Goal: Task Accomplishment & Management: Manage account settings

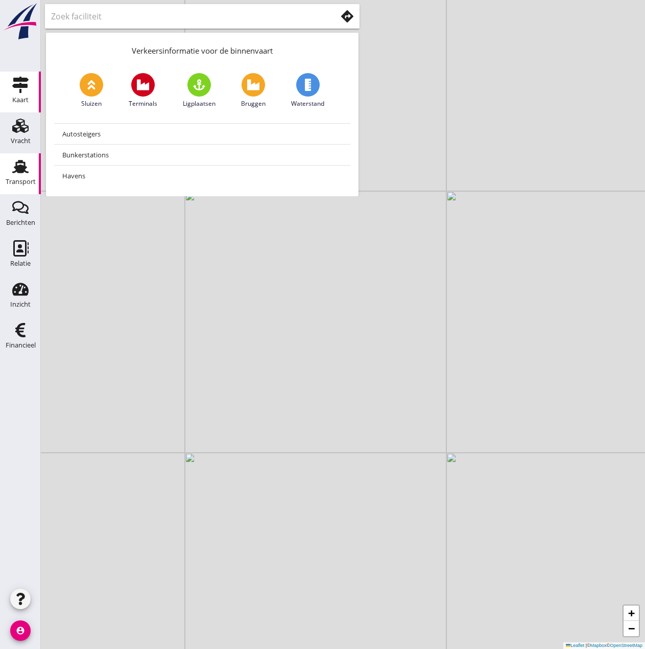
click at [24, 169] on use at bounding box center [20, 166] width 16 height 13
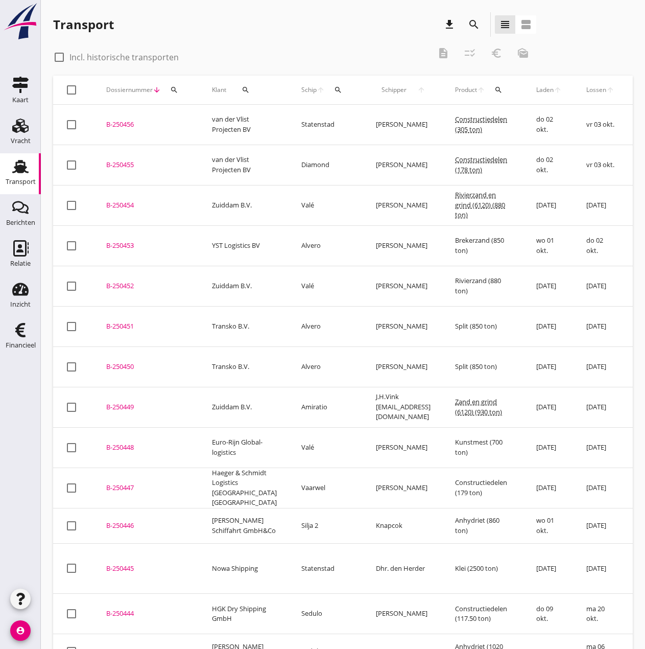
click at [334, 94] on icon "search" at bounding box center [338, 90] width 8 height 8
click at [328, 121] on input "Zoek op (scheeps)naam" at bounding box center [366, 119] width 106 height 16
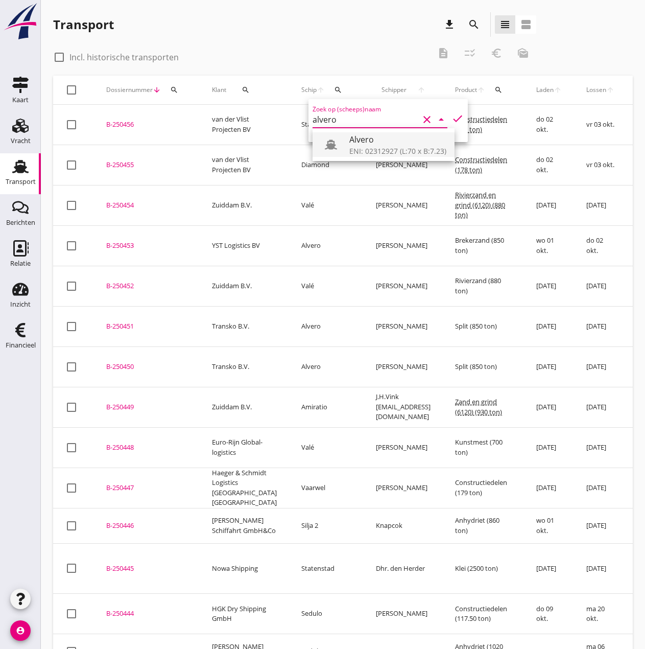
click at [416, 147] on div "ENI: 02312927 (L:70 x B:7.23)" at bounding box center [398, 151] width 97 height 11
click at [452, 116] on icon "check" at bounding box center [458, 118] width 12 height 12
type input "Alvero"
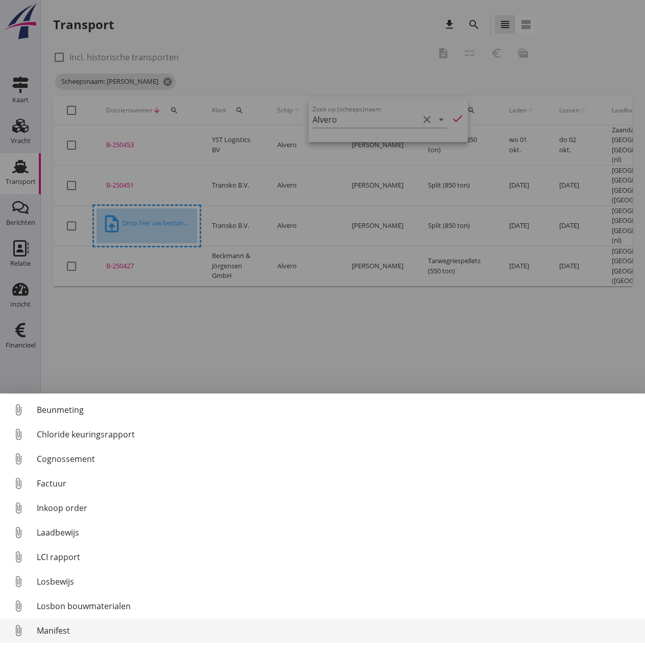
scroll to position [72, 0]
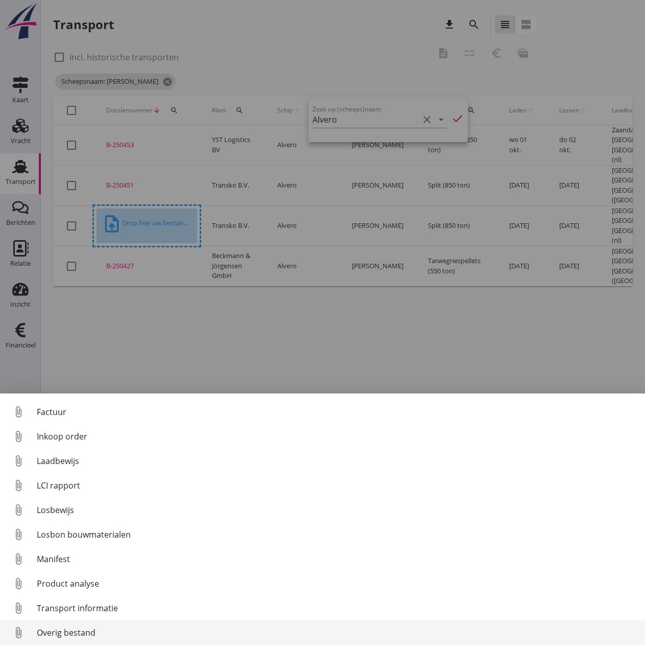
click at [71, 635] on div "Overig bestand" at bounding box center [337, 632] width 600 height 12
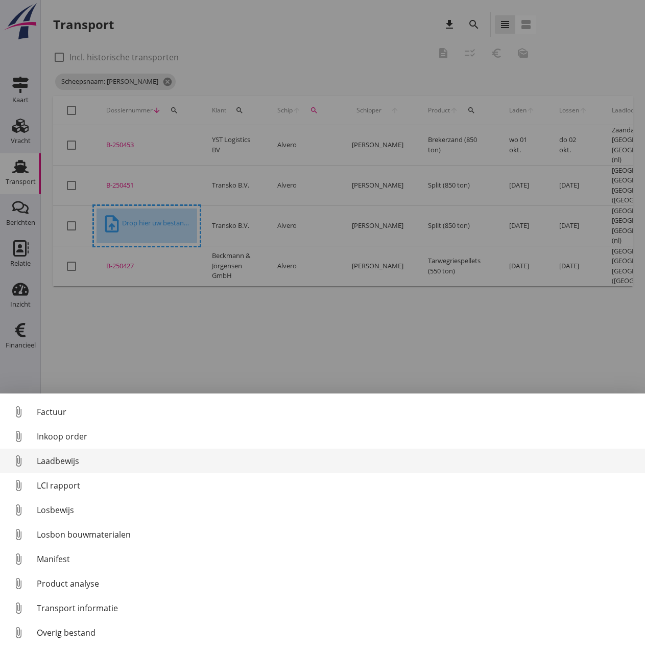
click at [56, 455] on div "Laadbewijs" at bounding box center [337, 461] width 600 height 12
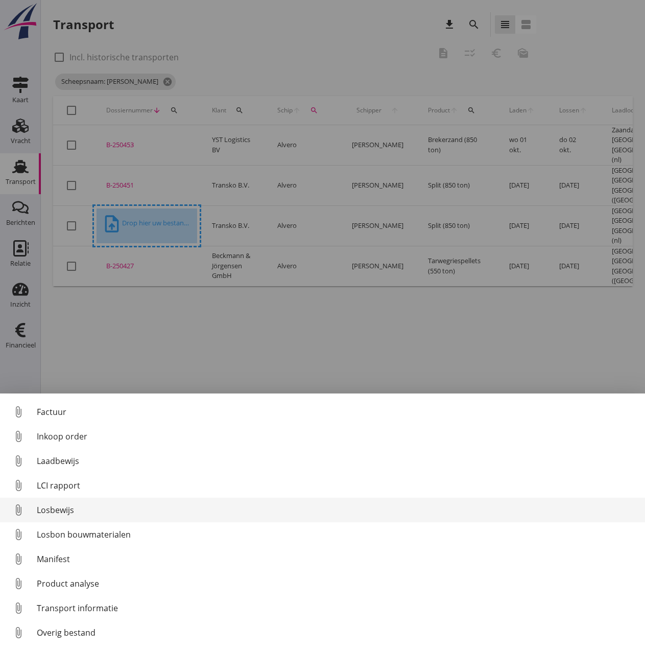
click at [57, 509] on div "Losbewijs" at bounding box center [337, 510] width 600 height 12
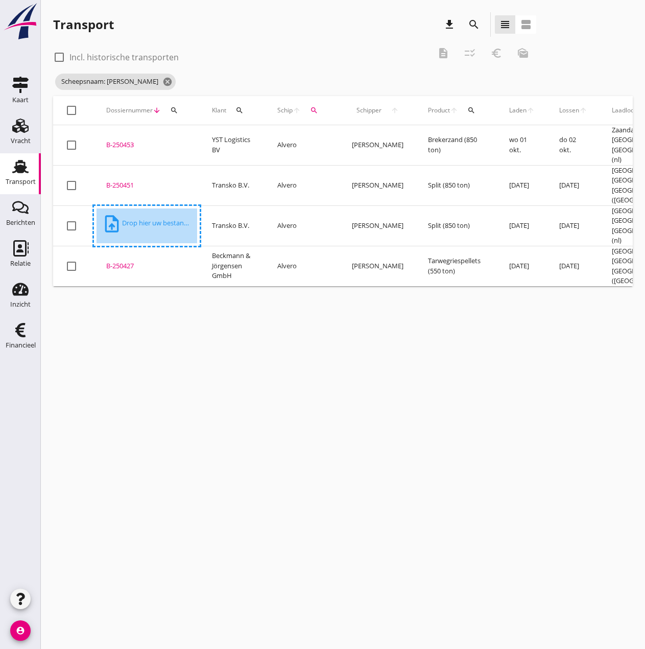
click at [120, 261] on div "B-250427" at bounding box center [146, 266] width 81 height 10
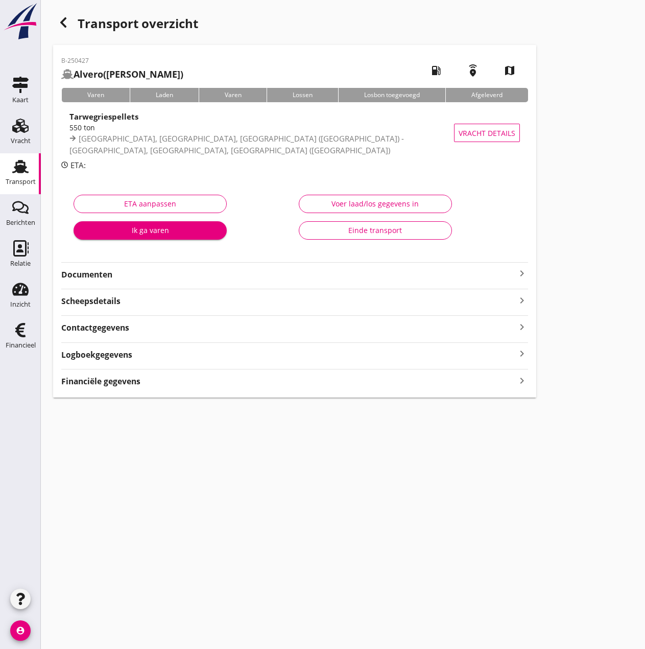
click at [336, 206] on div "Voer laad/los gegevens in" at bounding box center [376, 203] width 136 height 11
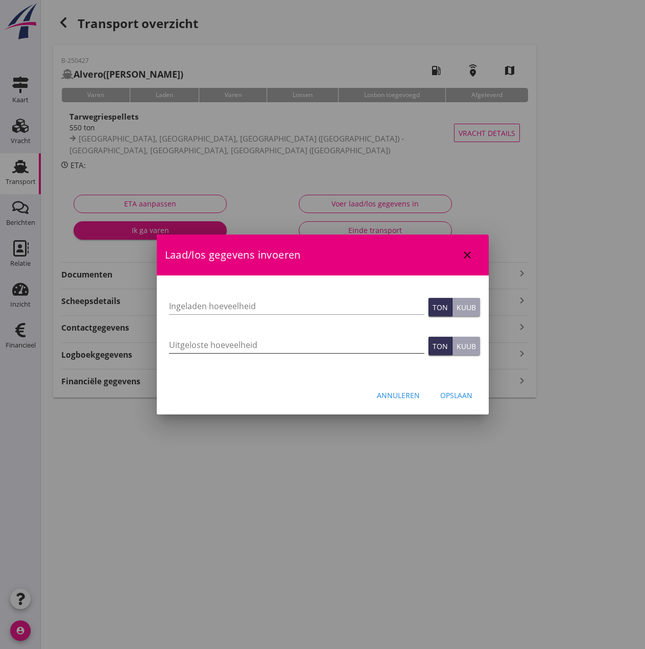
click at [180, 347] on input "Uitgeloste hoeveelheid" at bounding box center [296, 345] width 255 height 16
type input "530"
click at [231, 307] on input "Ingeladen hoeveelheid" at bounding box center [296, 306] width 255 height 16
click at [194, 305] on input "Ingeladen hoeveelheid" at bounding box center [296, 306] width 255 height 16
type input "530.081"
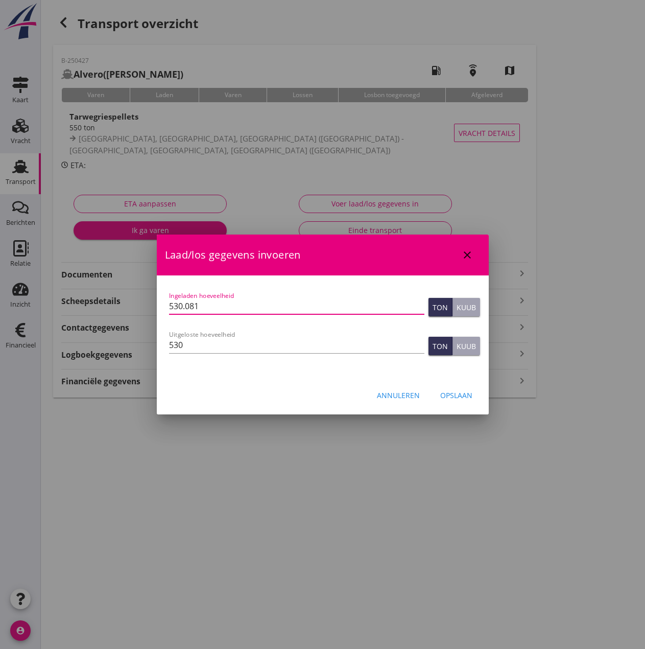
click at [453, 397] on div "Opslaan" at bounding box center [456, 395] width 32 height 11
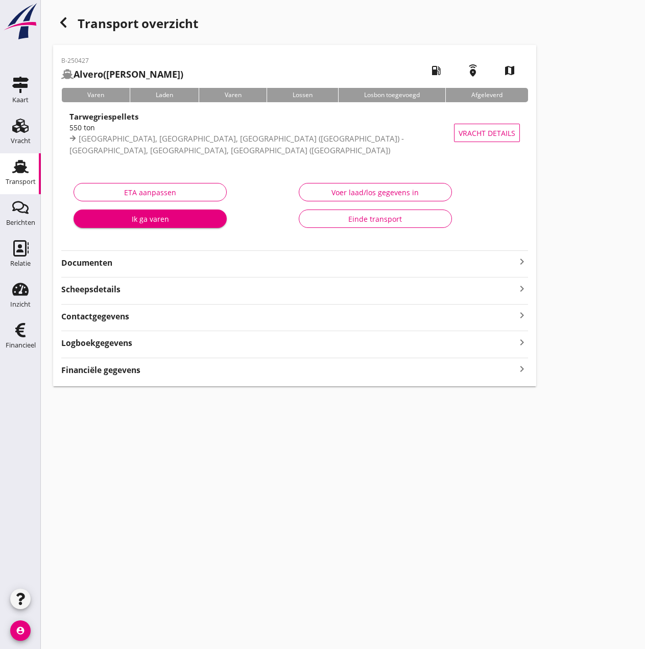
click at [101, 366] on strong "Financiële gegevens" at bounding box center [100, 370] width 79 height 12
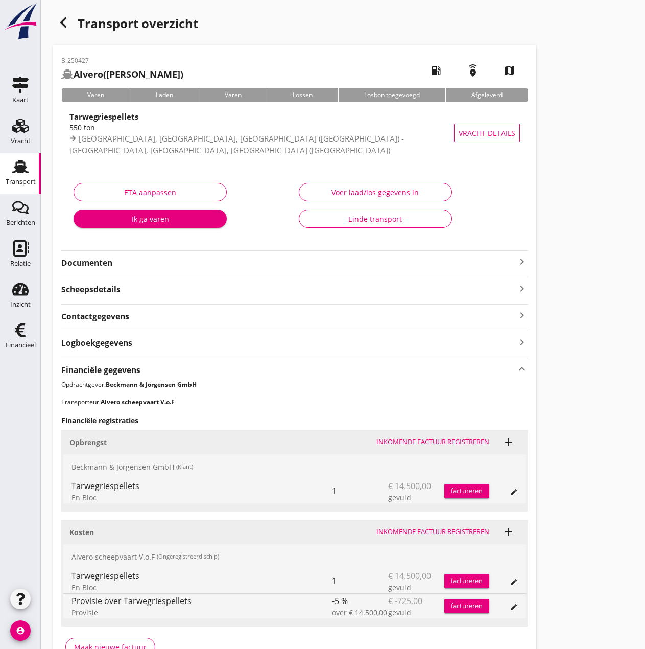
click at [408, 533] on div "Inkomende factuur registreren" at bounding box center [433, 532] width 113 height 10
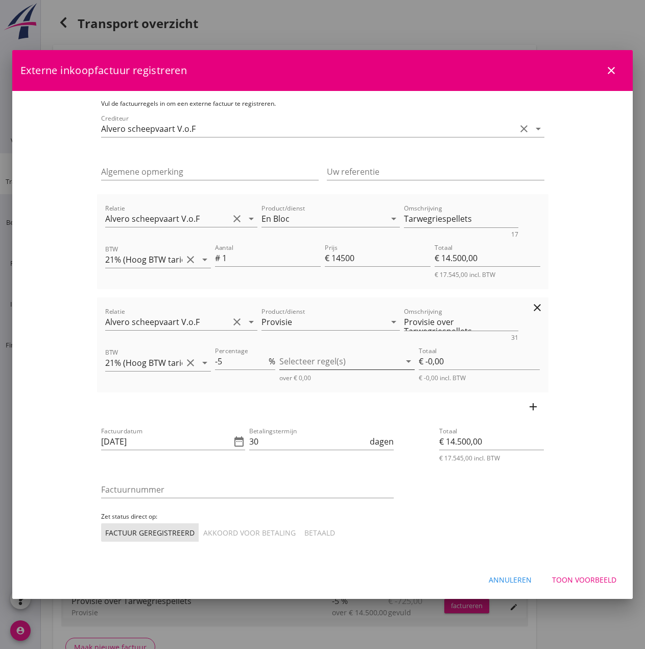
click at [344, 361] on div at bounding box center [339, 361] width 121 height 16
click at [302, 371] on icon "check_box_outline_blank" at bounding box center [303, 369] width 20 height 20
type input "€ -725,00"
click at [233, 441] on icon "date_range" at bounding box center [239, 441] width 12 height 12
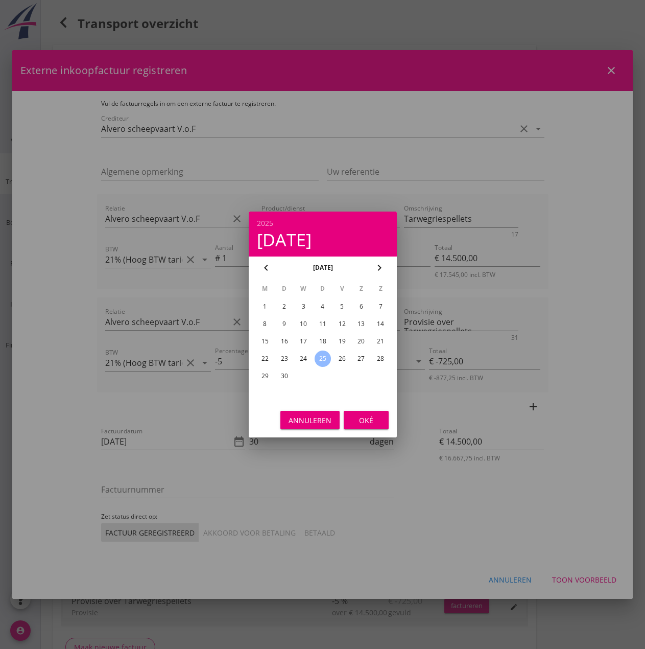
click at [304, 355] on div "24" at bounding box center [303, 359] width 16 height 16
type input "[DATE]"
click at [369, 414] on button "Oké" at bounding box center [366, 420] width 45 height 18
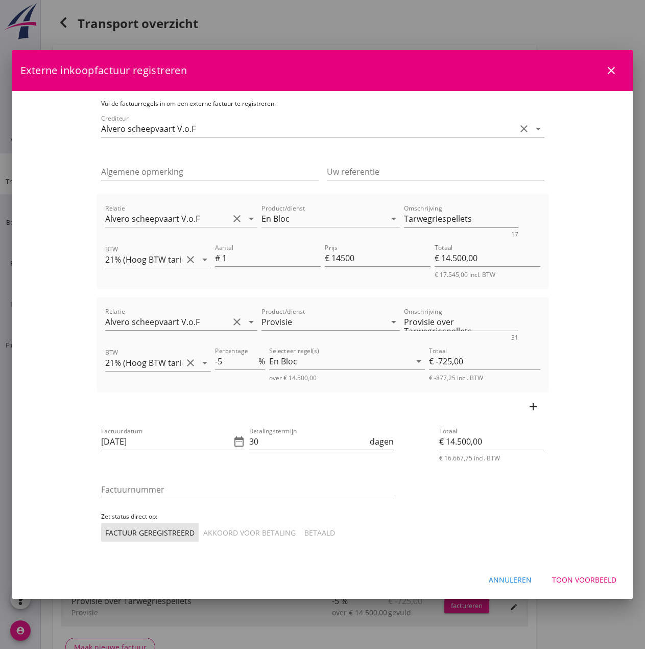
click at [284, 437] on input "30" at bounding box center [308, 441] width 119 height 16
type input "3"
type input "14"
click at [101, 494] on input "Factuurnummer" at bounding box center [247, 489] width 293 height 16
type input "2025023"
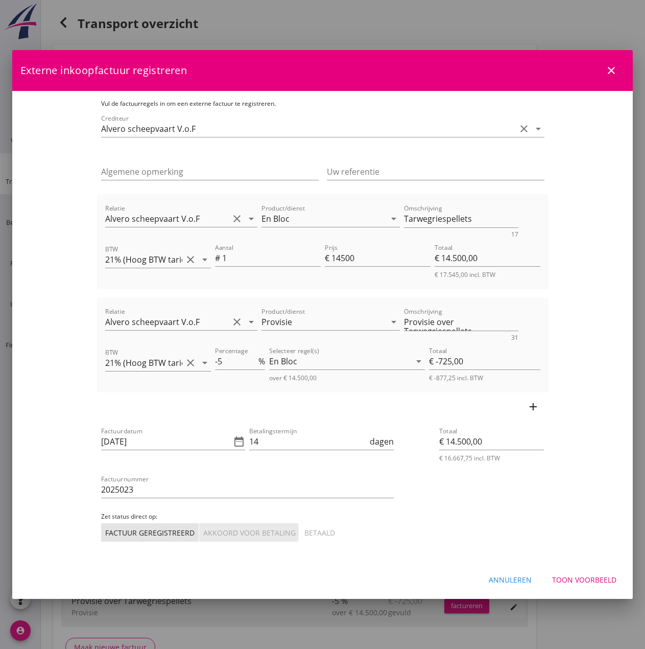
click at [203, 532] on div "Akkoord voor betaling" at bounding box center [249, 532] width 92 height 11
click at [581, 580] on div "Toon voorbeeld" at bounding box center [584, 579] width 64 height 11
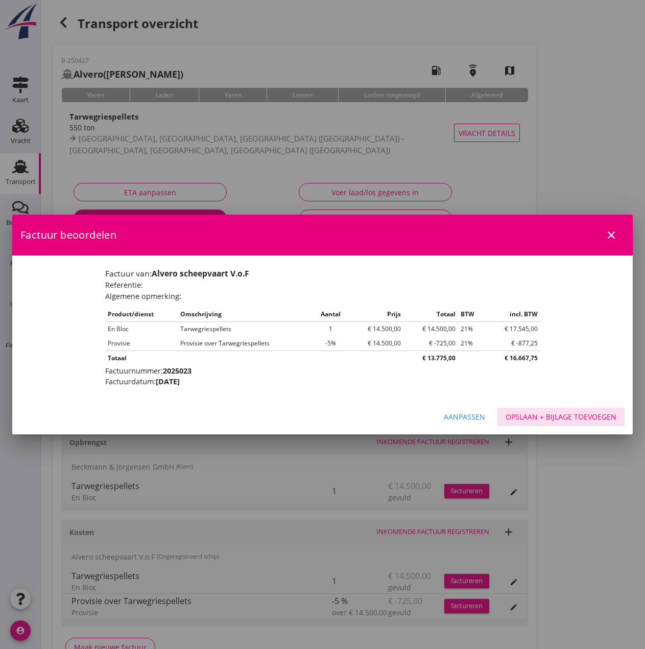
click at [576, 420] on div "Opslaan + bijlage toevoegen" at bounding box center [561, 416] width 111 height 11
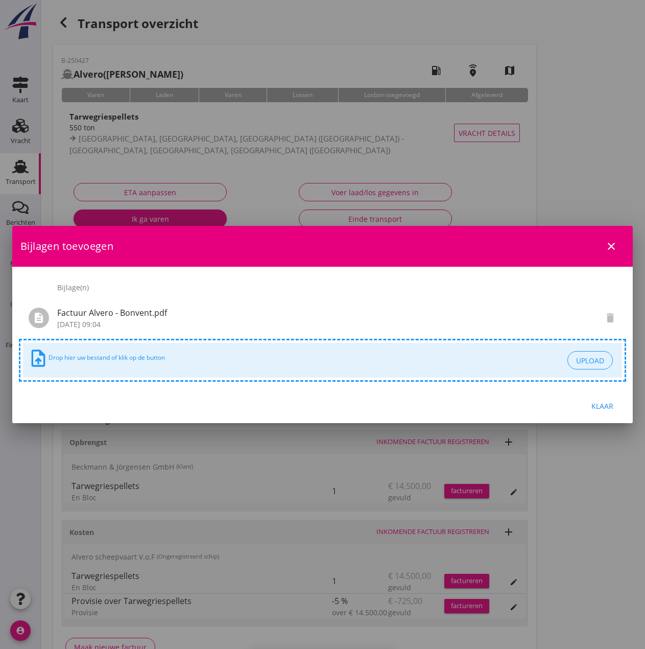
click at [596, 402] on div "Klaar" at bounding box center [602, 406] width 29 height 11
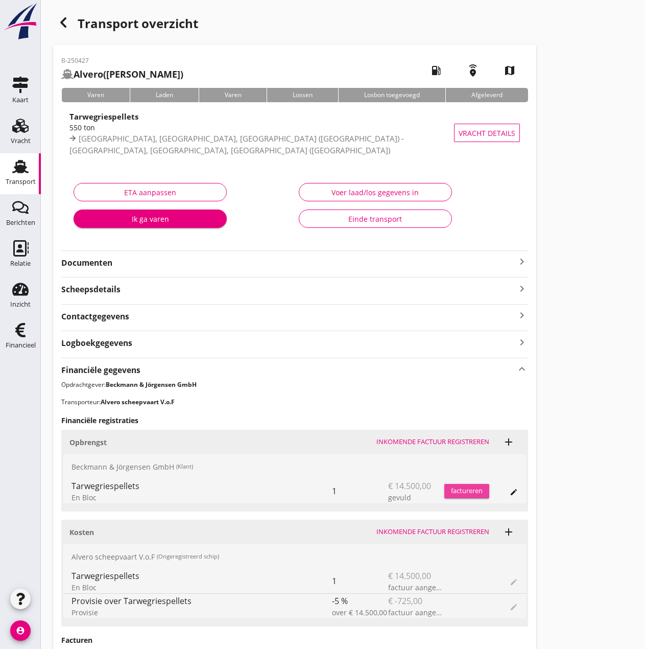
click at [463, 490] on div "factureren" at bounding box center [467, 491] width 45 height 10
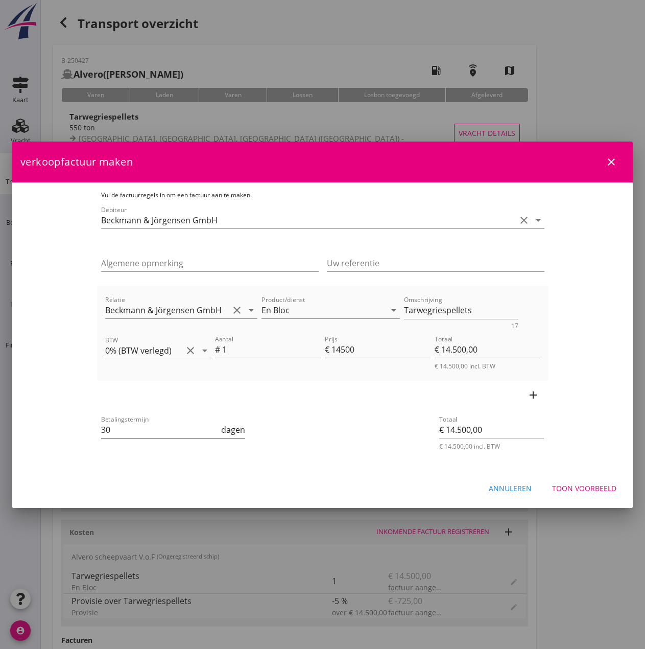
click at [127, 434] on input "30" at bounding box center [160, 430] width 119 height 16
type input "3"
type input "14"
click at [589, 490] on div "Toon voorbeeld" at bounding box center [584, 488] width 64 height 11
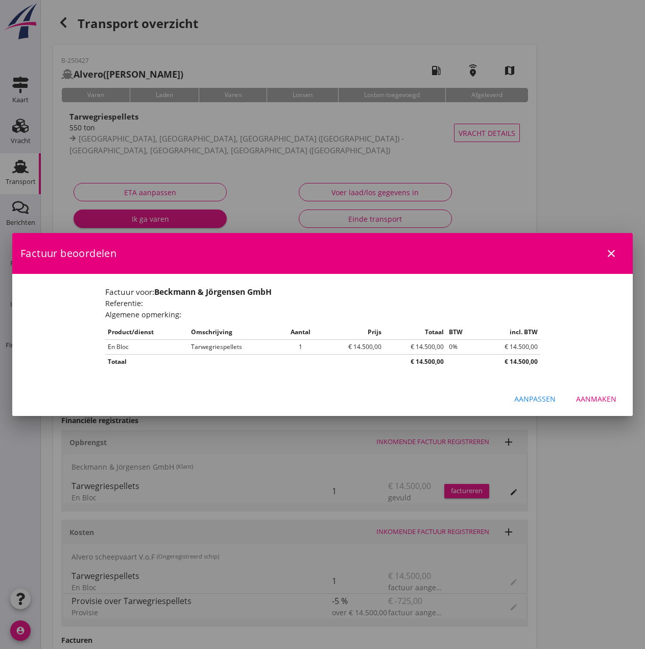
click at [593, 395] on div "Aanmaken" at bounding box center [596, 398] width 40 height 11
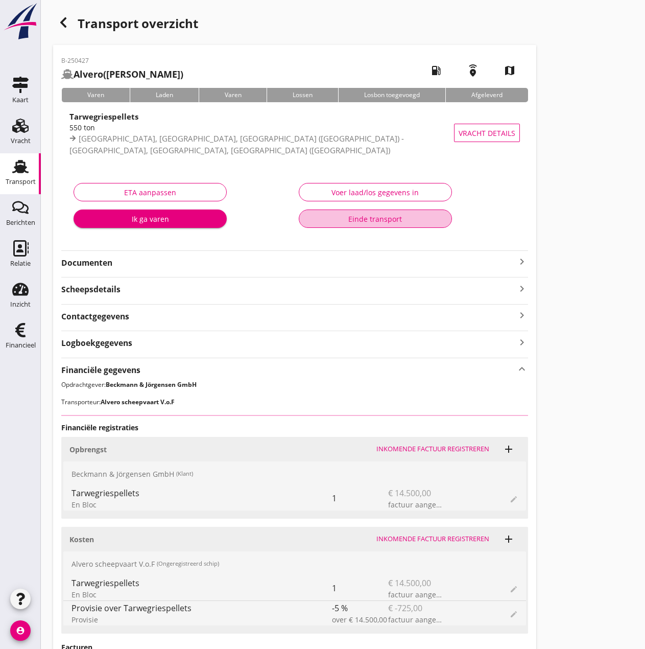
click at [386, 221] on div "Einde transport" at bounding box center [376, 219] width 136 height 11
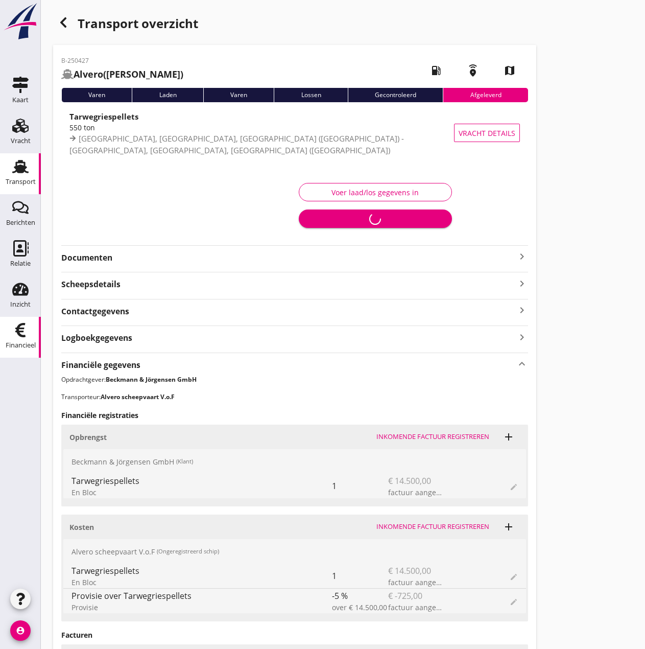
click at [24, 333] on icon "Financieel" at bounding box center [20, 330] width 16 height 16
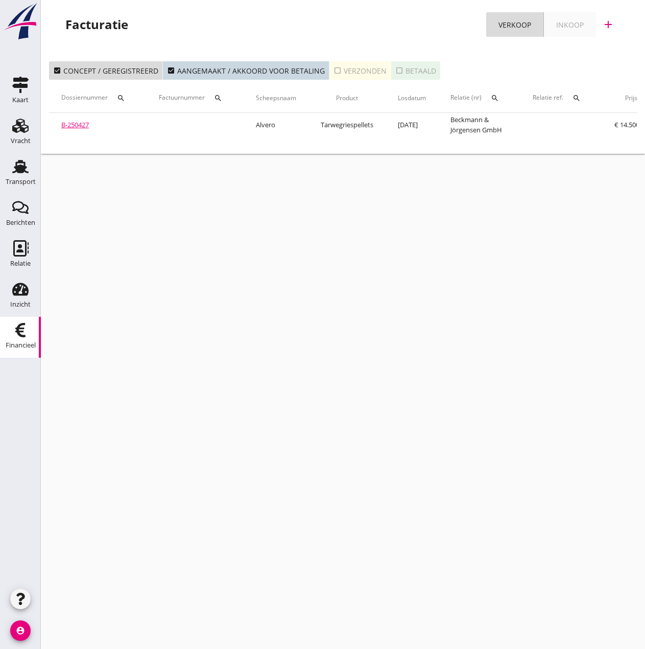
scroll to position [0, 200]
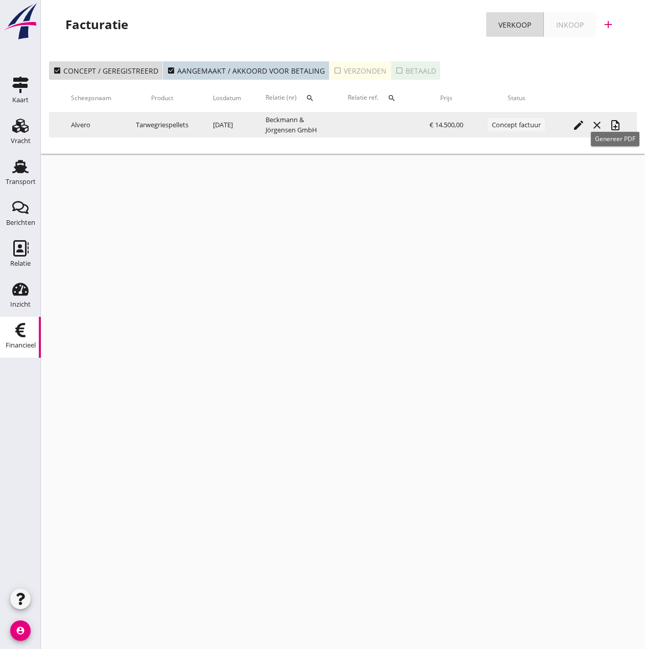
click at [616, 124] on icon "note_add" at bounding box center [616, 125] width 12 height 12
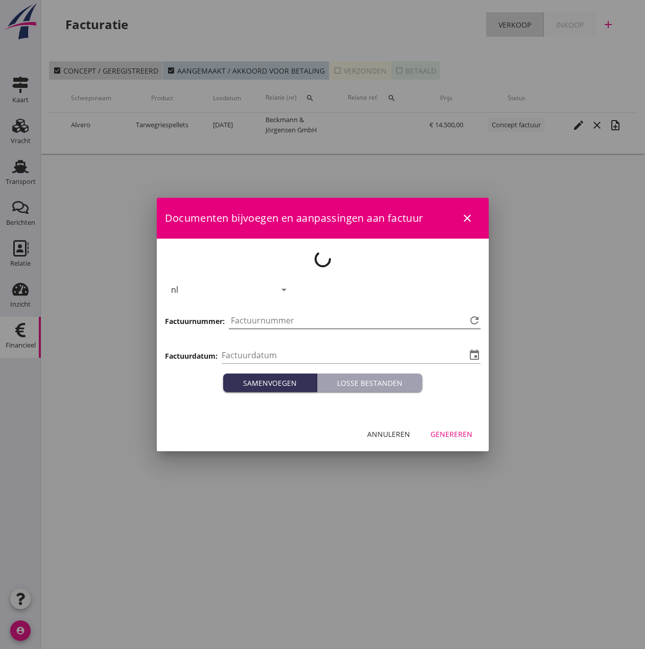
type input "[DATE]"
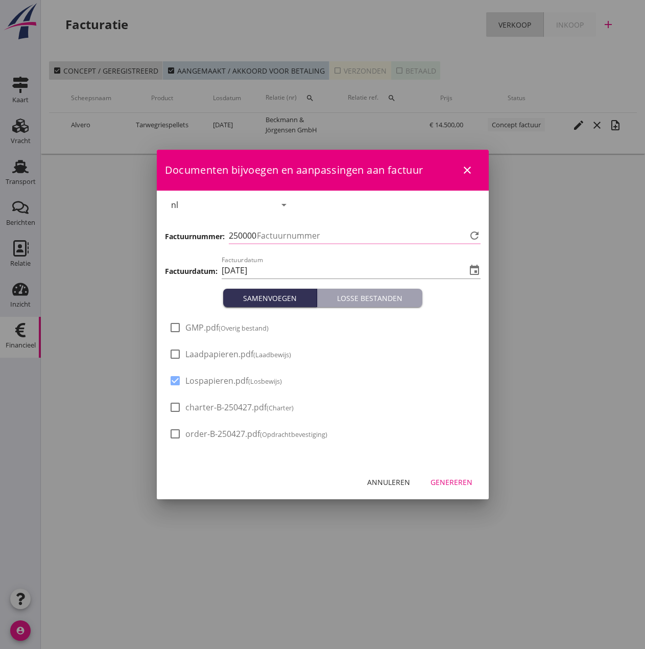
type input "523"
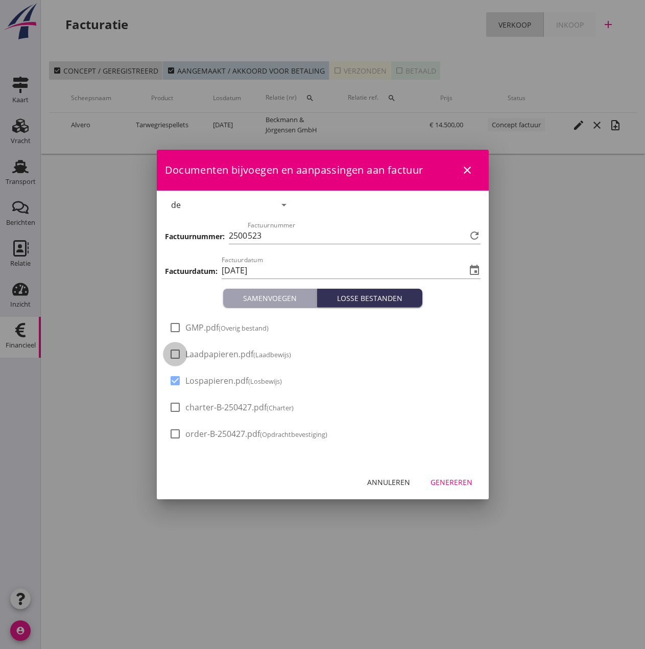
click at [178, 355] on div at bounding box center [175, 353] width 17 height 17
checkbox input "true"
click at [178, 328] on div at bounding box center [175, 327] width 17 height 17
checkbox input "true"
click at [462, 482] on div "Genereren" at bounding box center [452, 482] width 42 height 11
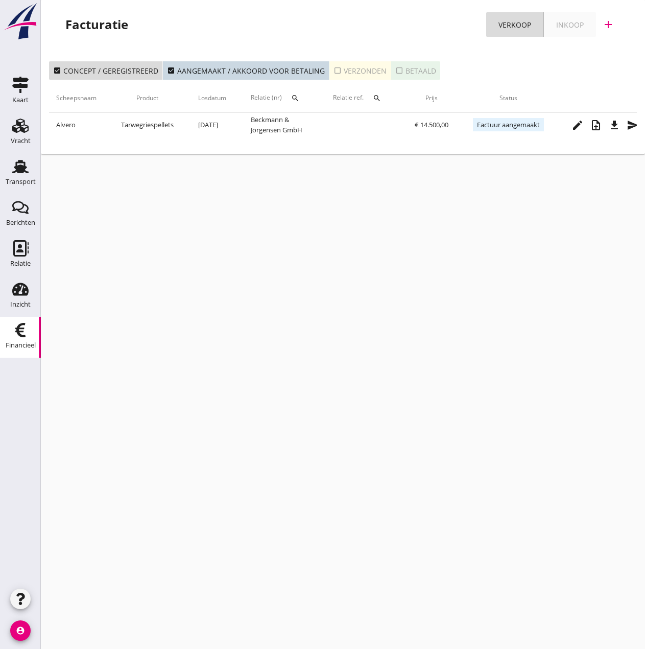
scroll to position [0, 232]
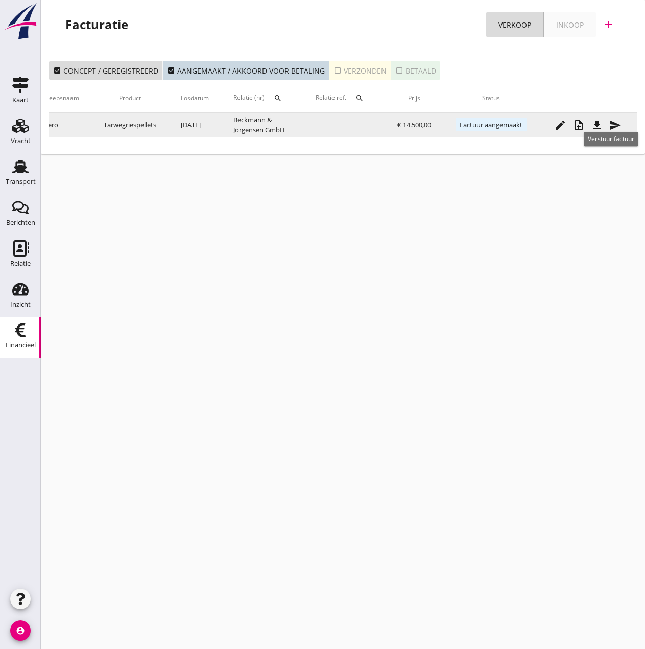
click at [613, 125] on icon "send" at bounding box center [616, 125] width 12 height 12
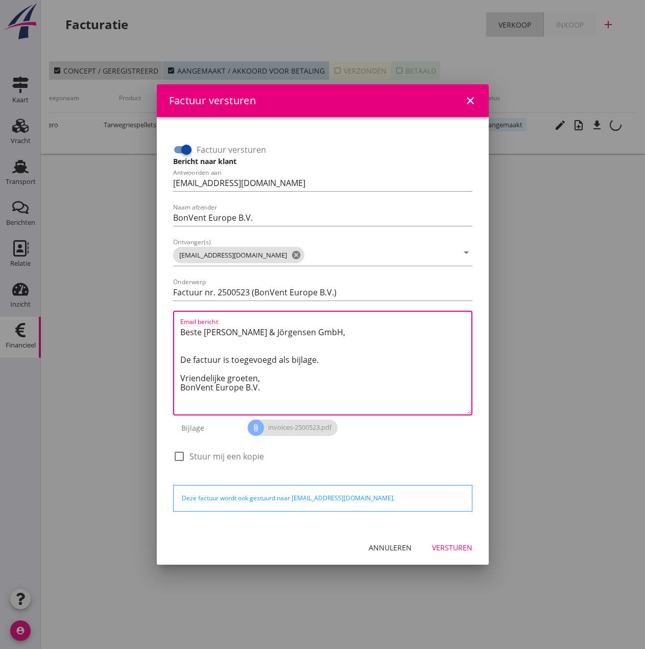
drag, startPoint x: 268, startPoint y: 377, endPoint x: 108, endPoint y: 321, distance: 168.9
click at [108, 321] on div "Factuur versturen close Factuur versturen Bericht naar klant Antwoorden aan [EM…" at bounding box center [322, 324] width 645 height 649
paste textarea "Relatie, In de bijlage vindt u de afrekening voor de reis van de MS [PERSON_NAM…"
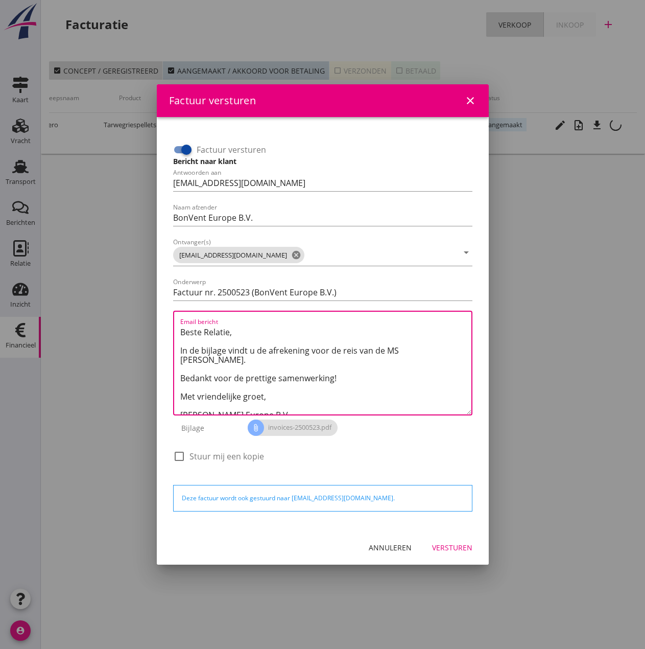
click at [399, 350] on textarea "Beste Relatie, In de bijlage vindt u de afrekening voor de reis van de MS [PERS…" at bounding box center [325, 369] width 291 height 90
type textarea "Beste Relatie, In de bijlage vindt u de afrekening voor de reis van de MS [PERS…"
click at [445, 547] on div "Versturen" at bounding box center [452, 547] width 40 height 11
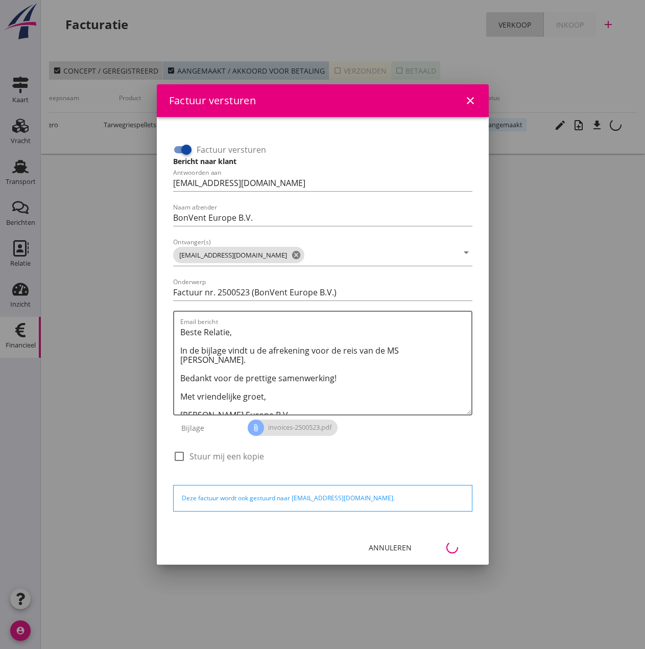
scroll to position [0, 45]
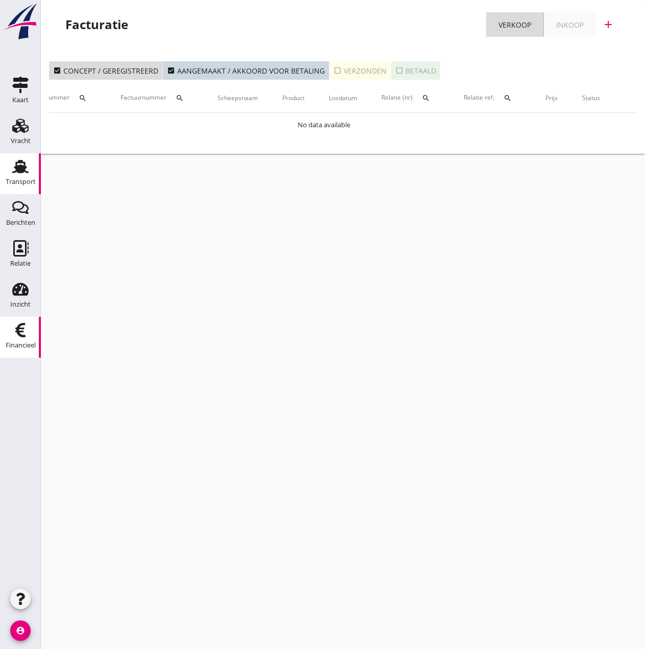
click at [14, 175] on div "Transport" at bounding box center [21, 182] width 30 height 14
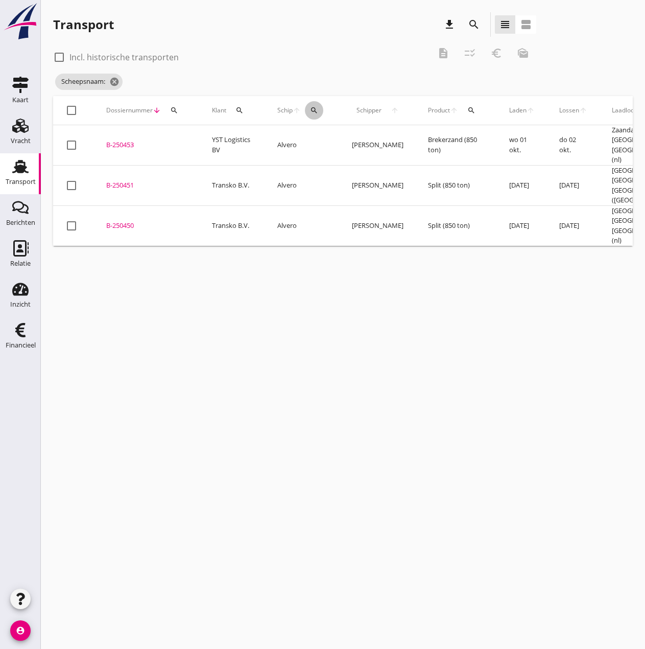
click at [315, 109] on icon "search" at bounding box center [314, 110] width 8 height 8
click at [322, 143] on input "Zoek op (scheeps)naam" at bounding box center [363, 140] width 106 height 16
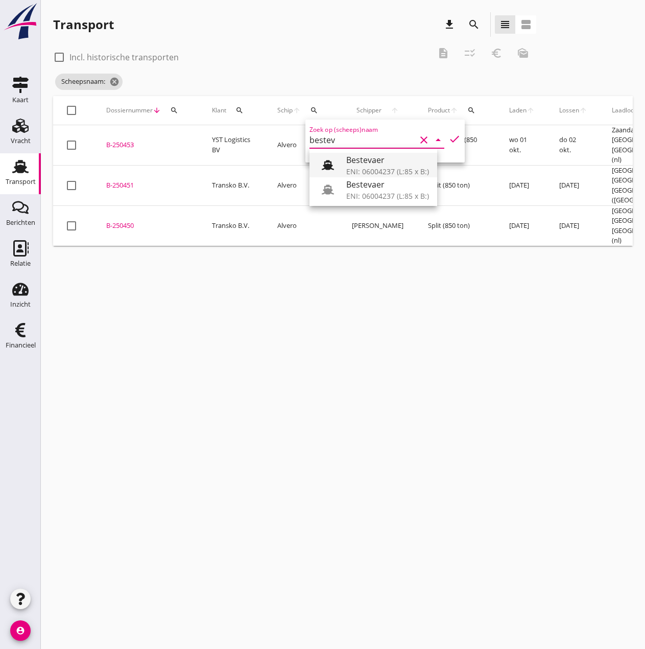
click at [353, 160] on div "Bestevaer" at bounding box center [387, 160] width 83 height 12
click at [449, 139] on icon "check" at bounding box center [455, 139] width 12 height 12
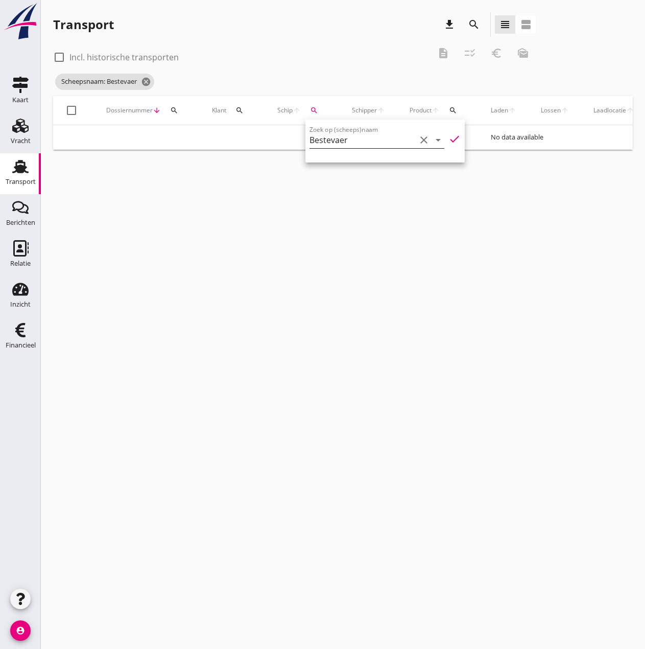
click at [388, 139] on input "Bestevaer" at bounding box center [363, 140] width 106 height 16
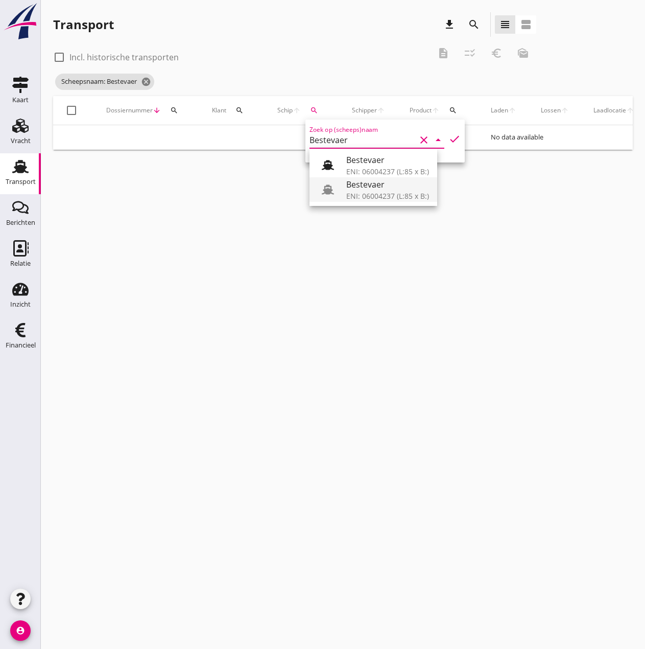
click at [387, 189] on div "Bestevaer" at bounding box center [387, 184] width 83 height 12
type input "Bestevaer"
click at [449, 140] on icon "check" at bounding box center [455, 139] width 12 height 12
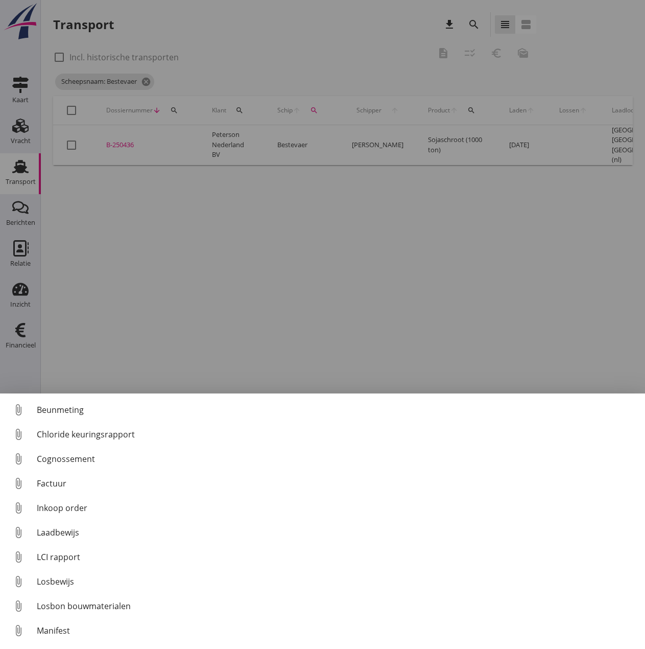
click at [57, 526] on div "Laadbewijs" at bounding box center [337, 532] width 600 height 12
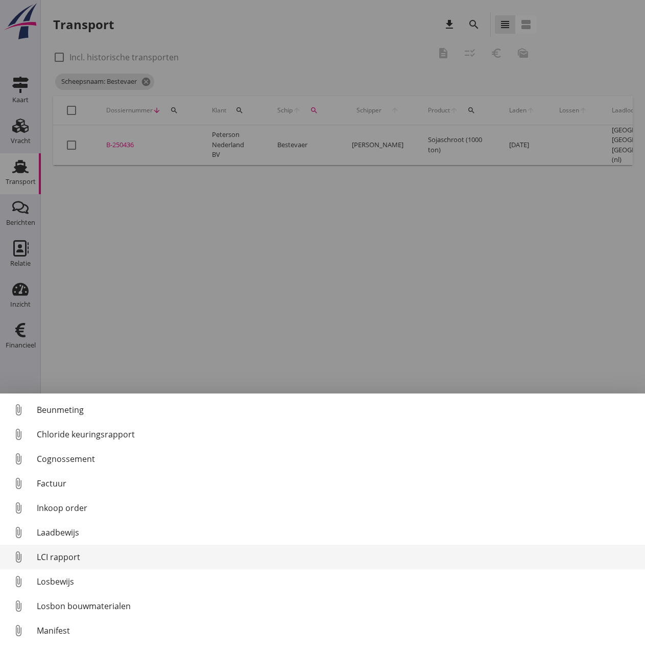
click at [56, 553] on div "LCI rapport" at bounding box center [337, 557] width 600 height 12
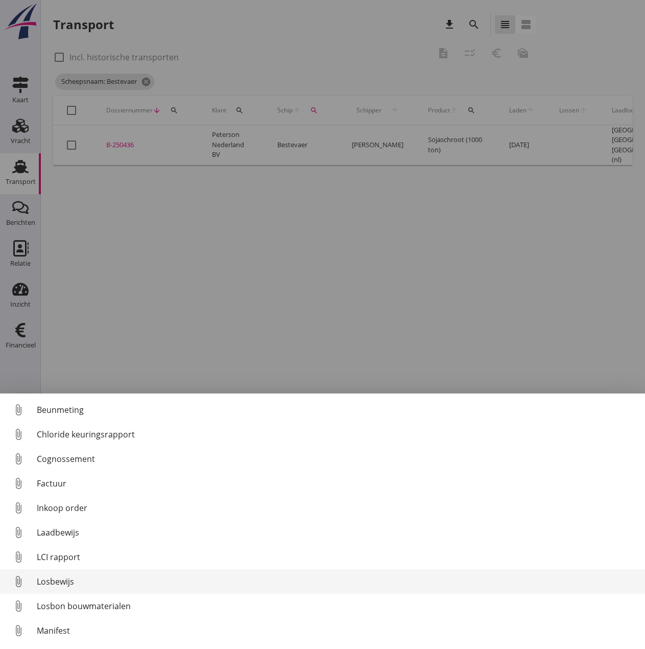
click at [58, 583] on div "Losbewijs" at bounding box center [337, 581] width 600 height 12
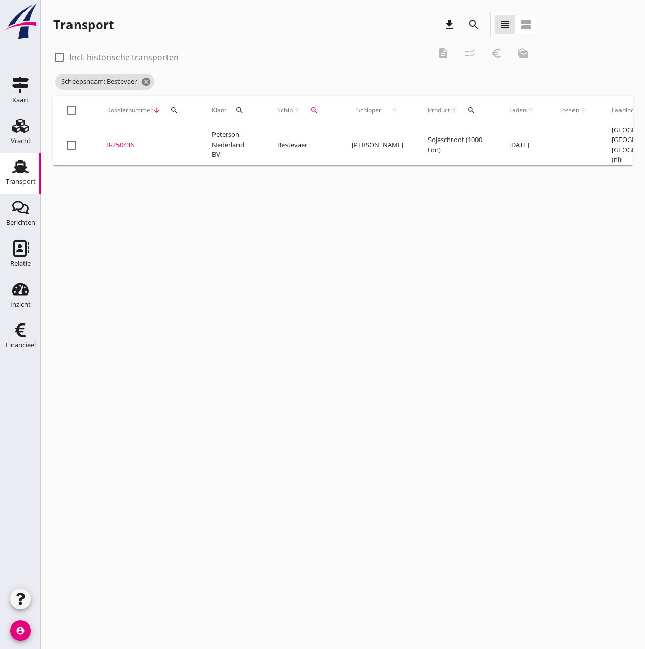
click at [126, 143] on div "B-250436" at bounding box center [146, 145] width 81 height 10
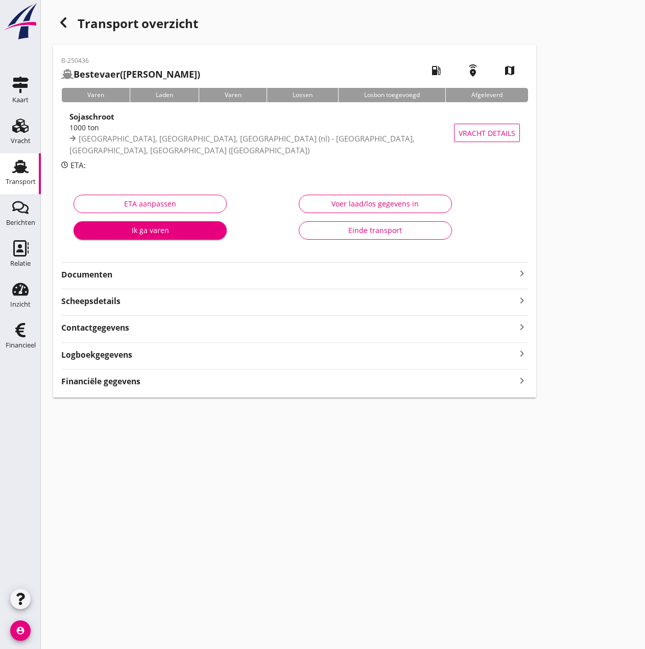
click at [335, 201] on div "Voer laad/los gegevens in" at bounding box center [376, 203] width 136 height 11
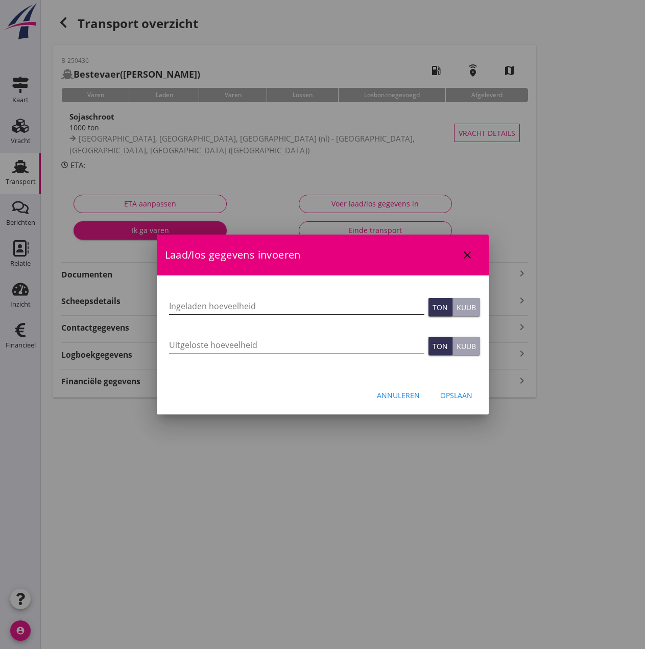
click at [305, 305] on input "Ingeladen hoeveelheid" at bounding box center [296, 306] width 255 height 16
click at [194, 308] on input "Ingeladen hoeveelheid" at bounding box center [296, 306] width 255 height 16
type input "1000.040"
click at [195, 341] on input "Uitgeloste hoeveelheid" at bounding box center [296, 345] width 255 height 16
click at [173, 346] on input "Uitgeloste hoeveelheid" at bounding box center [296, 345] width 255 height 16
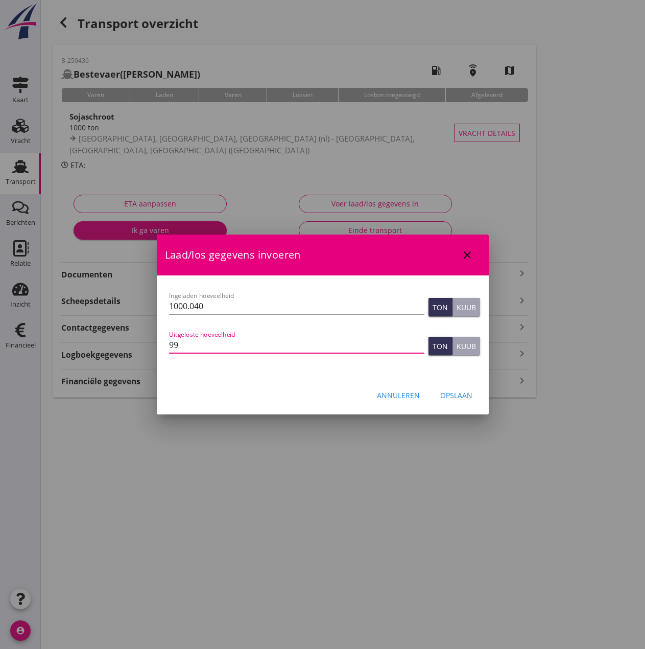
type input "998"
type input "998.6"
type input "998.676"
click at [463, 395] on div "Opslaan" at bounding box center [456, 395] width 32 height 11
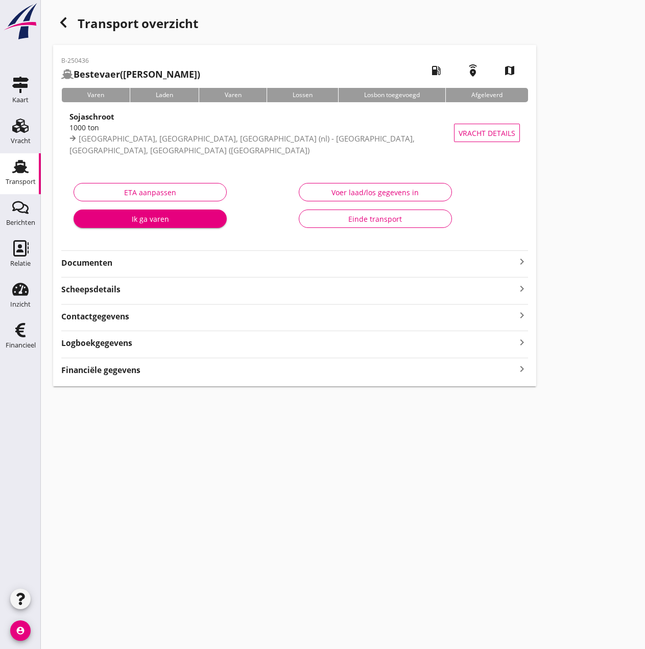
click at [112, 370] on strong "Financiële gegevens" at bounding box center [100, 370] width 79 height 12
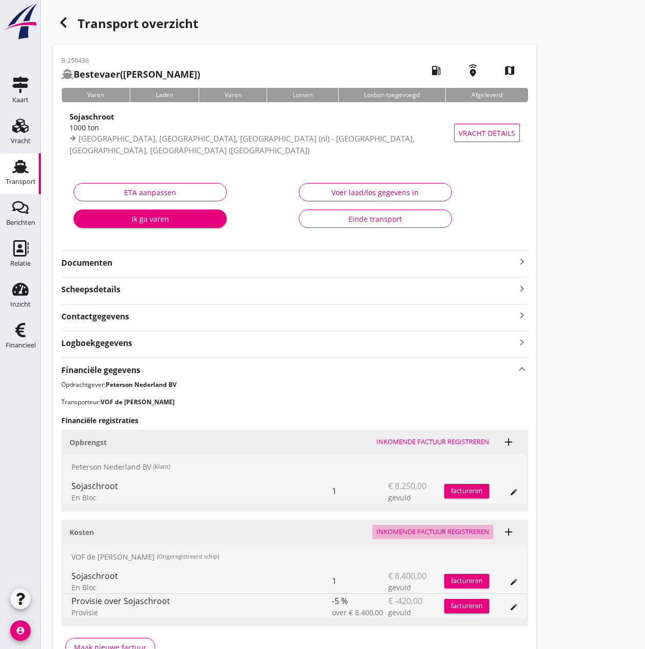
click at [402, 533] on div "Inkomende factuur registreren" at bounding box center [433, 532] width 113 height 10
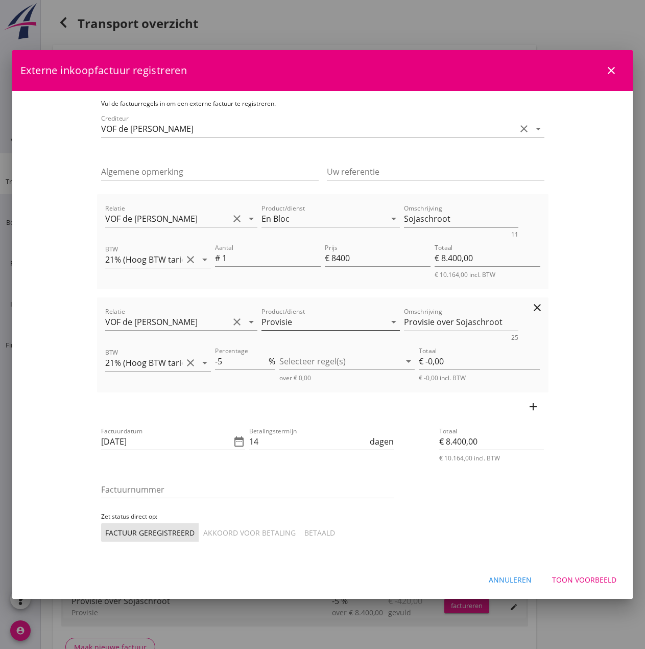
click at [311, 327] on input "Provisie" at bounding box center [324, 322] width 124 height 16
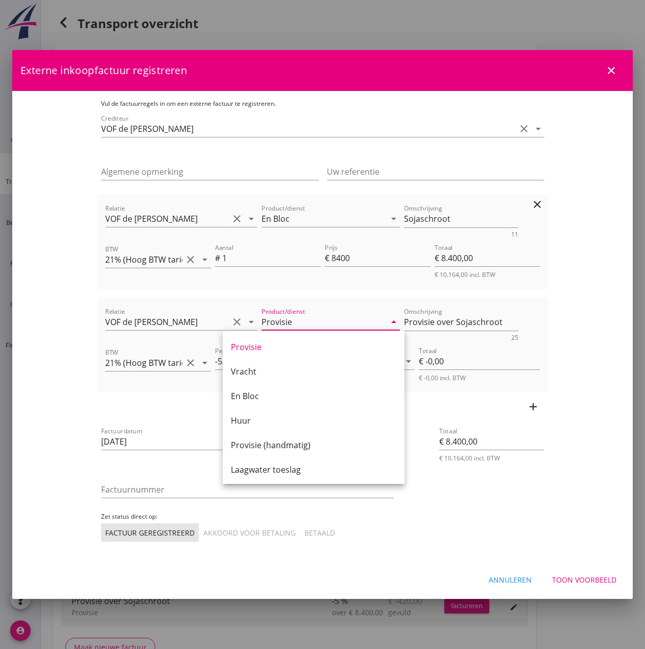
click at [298, 287] on div "Relatie VOF de Lange-van der Giessen clear arrow_drop_down Product/dienst En Bl…" at bounding box center [323, 241] width 452 height 95
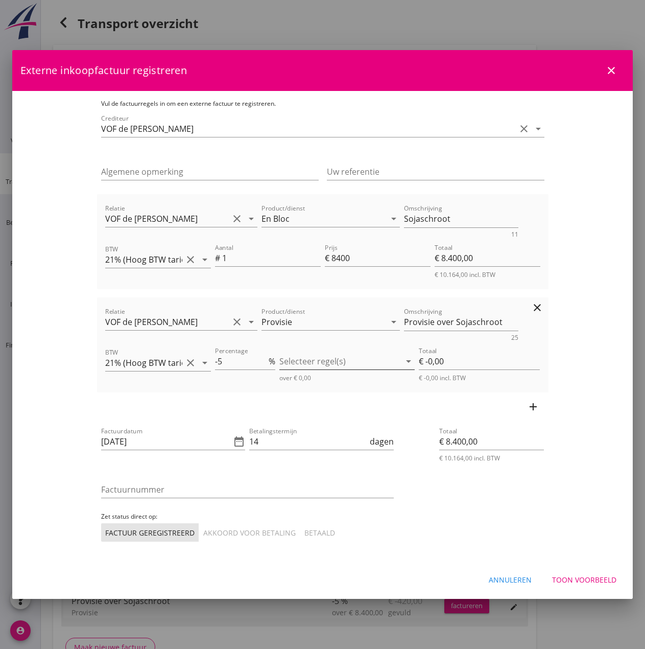
click at [368, 354] on div at bounding box center [339, 361] width 121 height 16
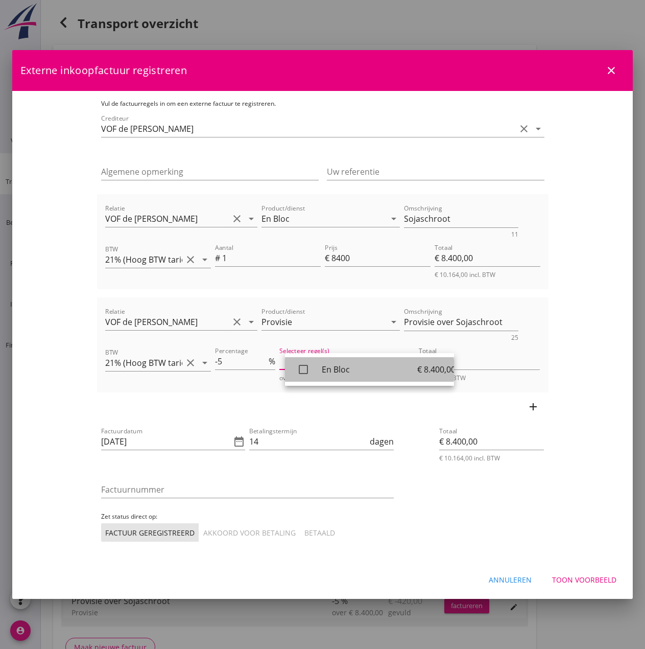
click at [313, 371] on icon "check_box_outline_blank" at bounding box center [303, 369] width 20 height 20
type input "€ -420,00"
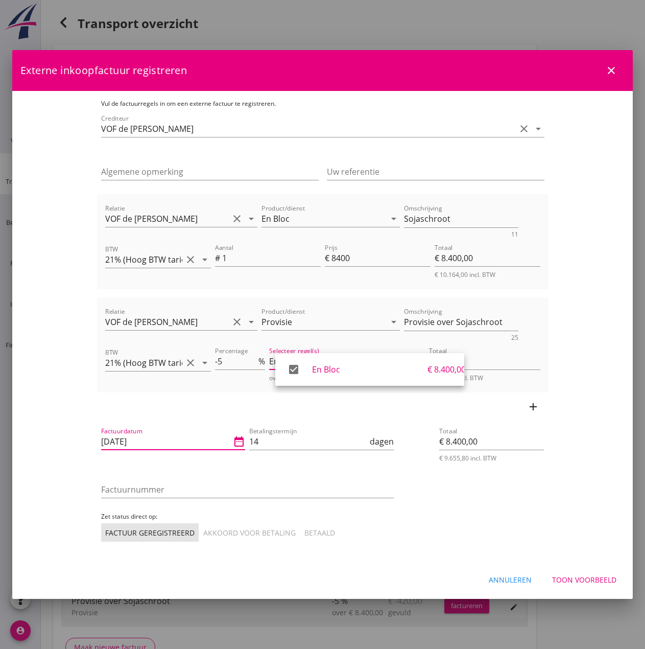
click at [121, 442] on input "[DATE]" at bounding box center [166, 441] width 130 height 16
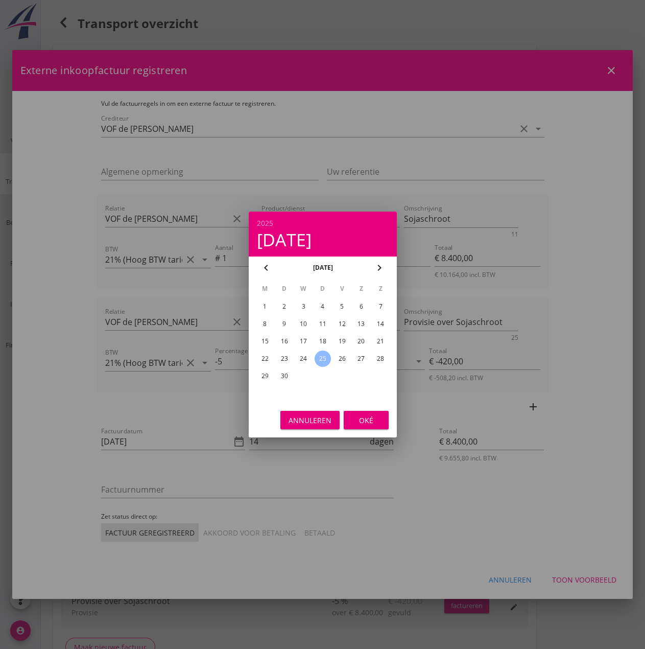
click at [284, 356] on div "23" at bounding box center [284, 359] width 16 height 16
type input "[DATE]"
click at [368, 419] on div "Oké" at bounding box center [366, 420] width 29 height 11
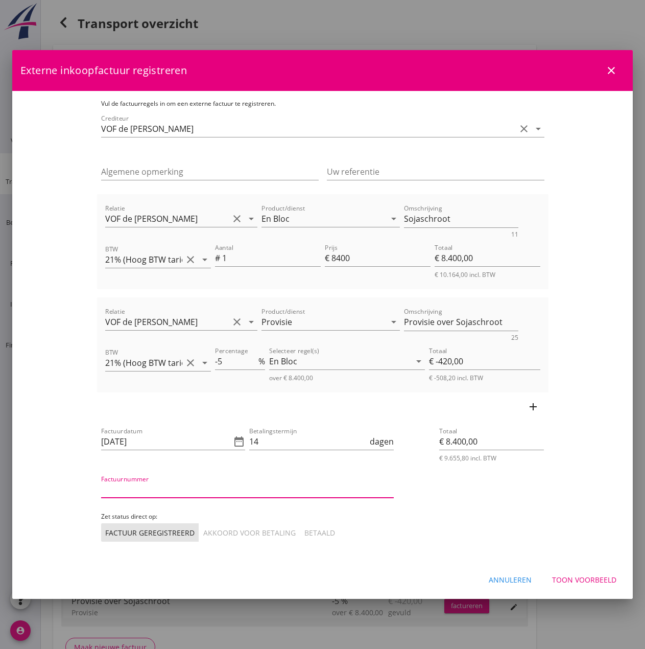
click at [121, 491] on input "Factuurnummer" at bounding box center [247, 489] width 293 height 16
type input "202526"
click at [203, 535] on div "Akkoord voor betaling" at bounding box center [249, 532] width 92 height 11
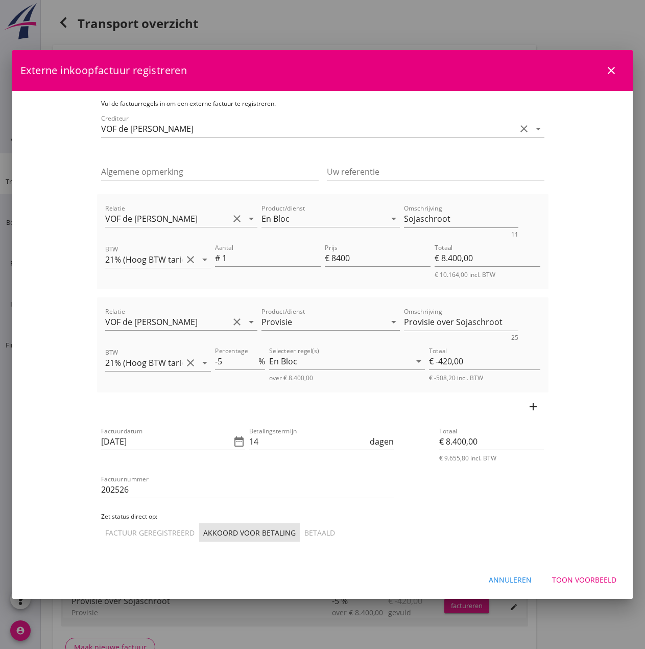
click at [602, 578] on div "Toon voorbeeld" at bounding box center [584, 579] width 64 height 11
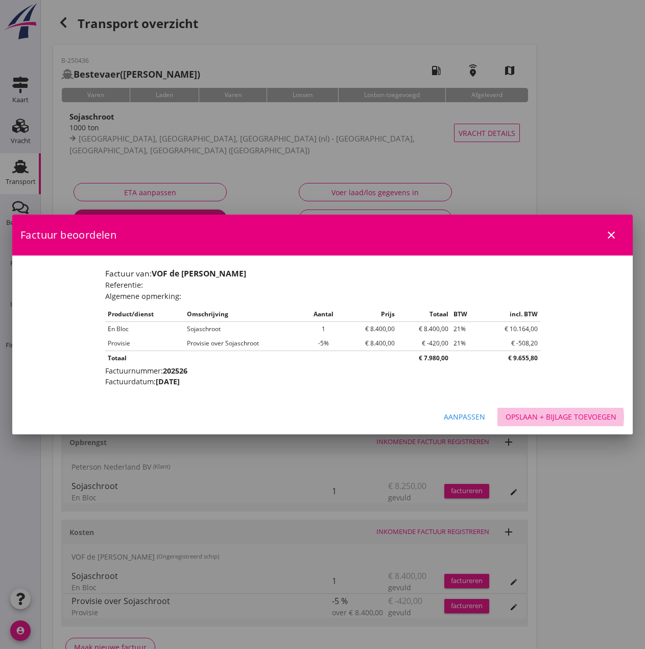
click at [551, 419] on div "Opslaan + bijlage toevoegen" at bounding box center [561, 416] width 111 height 11
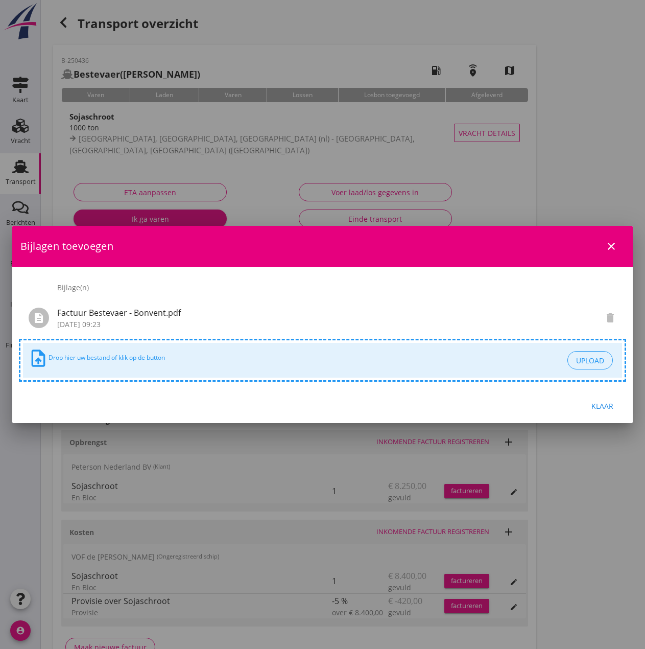
click at [609, 402] on div "Klaar" at bounding box center [602, 406] width 29 height 11
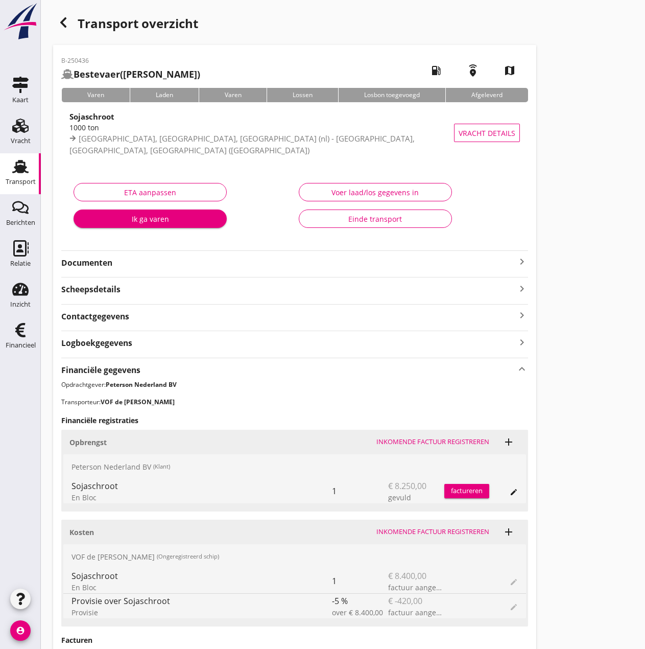
click at [478, 496] on div "factureren" at bounding box center [467, 491] width 45 height 10
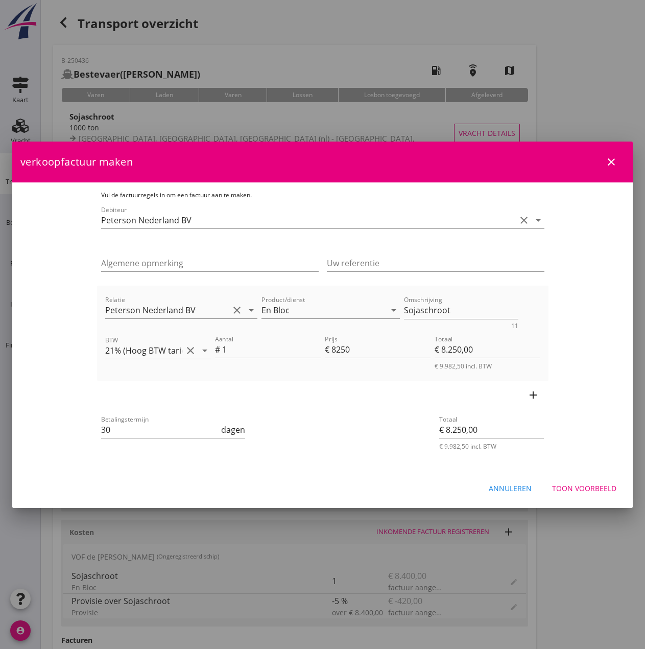
click at [101, 445] on div "Betalingstermijn 30 dagen" at bounding box center [173, 435] width 145 height 27
click at [101, 435] on input "30" at bounding box center [160, 430] width 119 height 16
type input "3"
type input "14"
click at [578, 487] on div "Toon voorbeeld" at bounding box center [584, 488] width 64 height 11
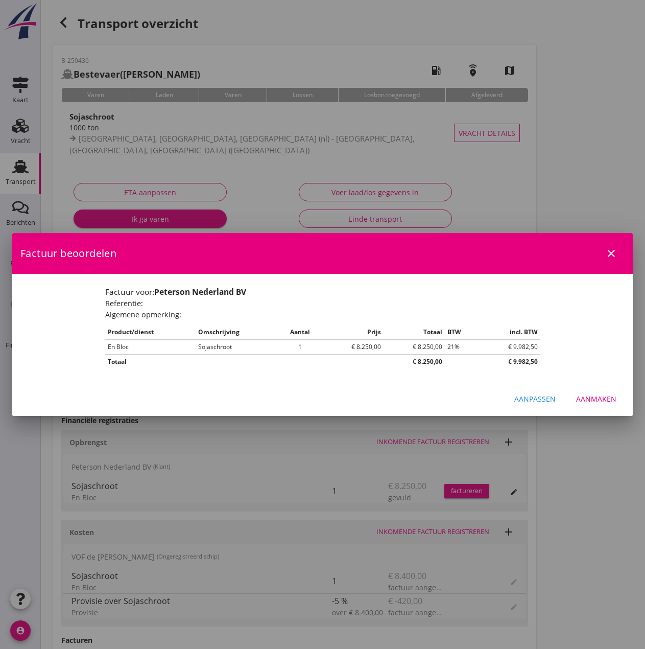
click at [605, 401] on div "Aanmaken" at bounding box center [596, 398] width 40 height 11
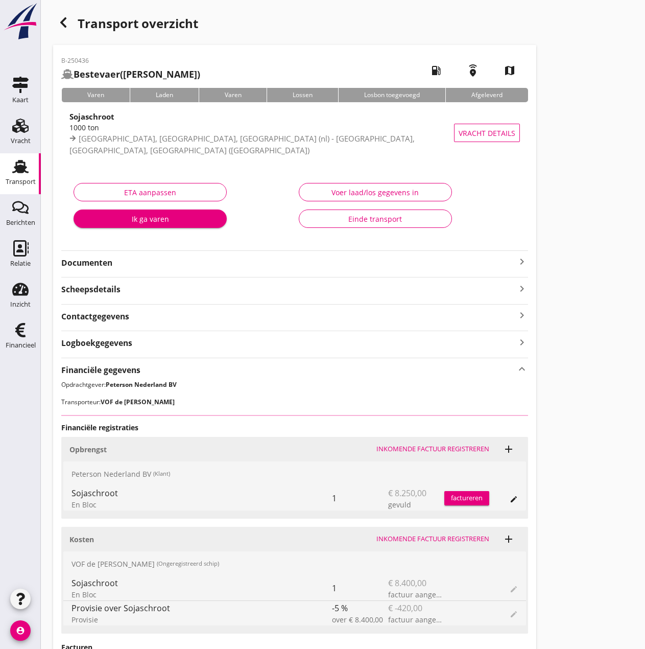
click at [369, 219] on div "Einde transport" at bounding box center [376, 219] width 136 height 11
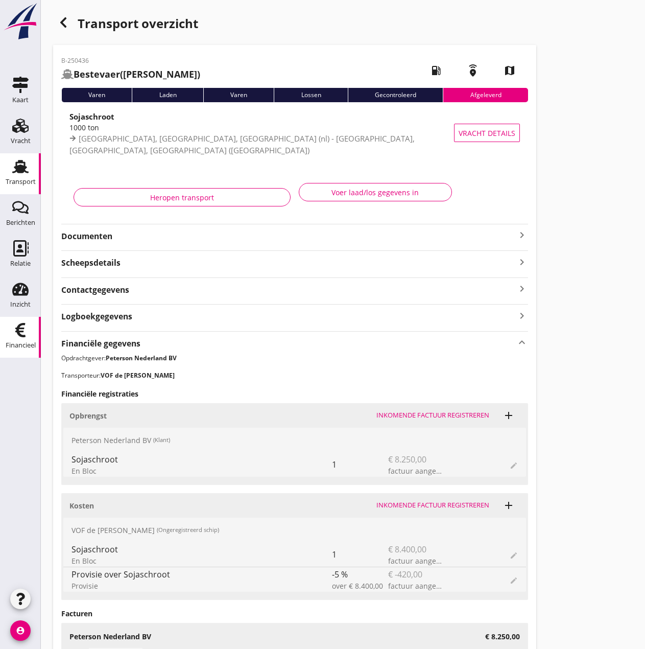
click at [22, 332] on use at bounding box center [20, 330] width 10 height 14
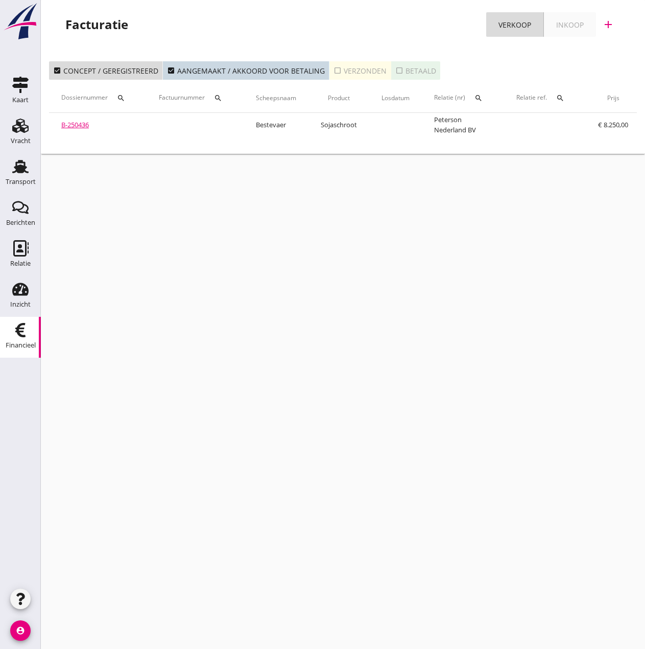
scroll to position [0, 176]
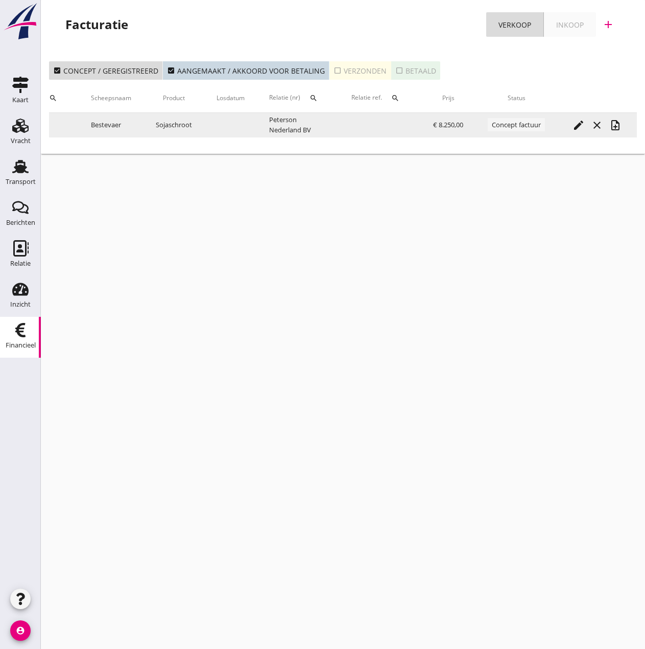
click at [618, 127] on icon "note_add" at bounding box center [616, 125] width 12 height 12
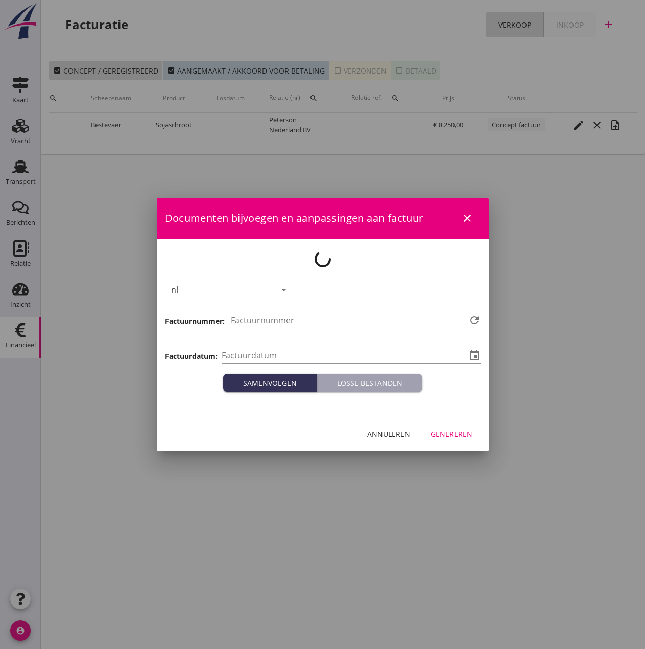
type input "[DATE]"
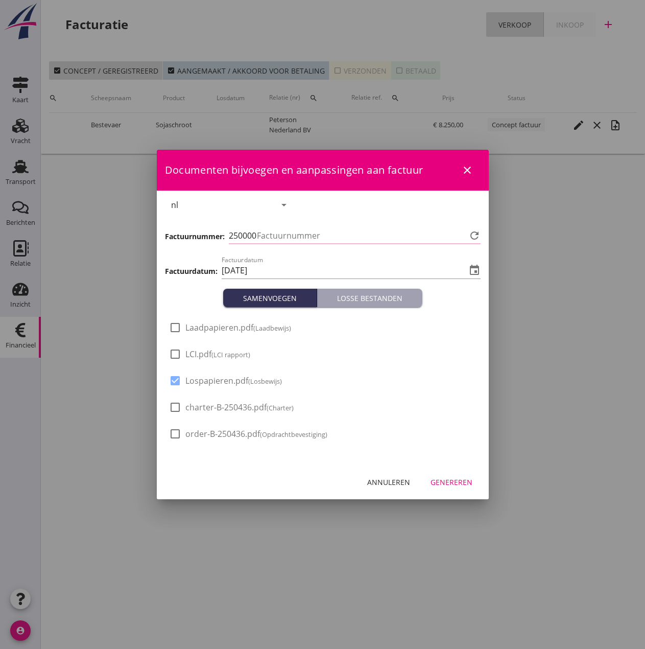
type input "524"
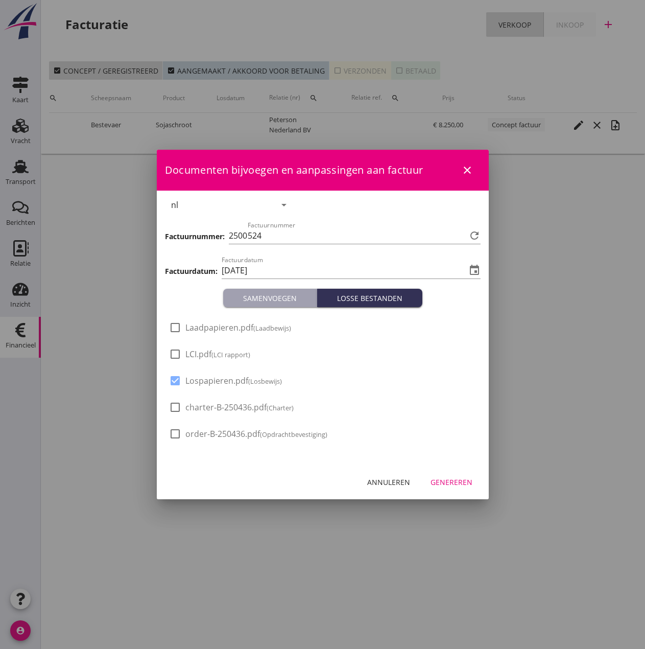
click at [209, 354] on span "LCI.pdf (LCI rapport)" at bounding box center [217, 354] width 65 height 11
checkbox input "true"
click at [207, 330] on span "Laadpapieren.pdf (Laadbewijs)" at bounding box center [238, 327] width 106 height 11
checkbox input "true"
click at [453, 485] on div "Genereren" at bounding box center [452, 482] width 42 height 11
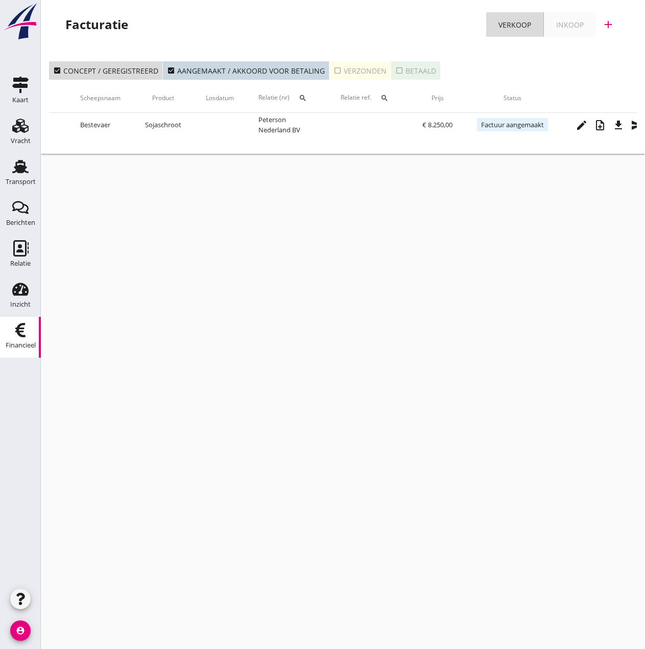
scroll to position [0, 208]
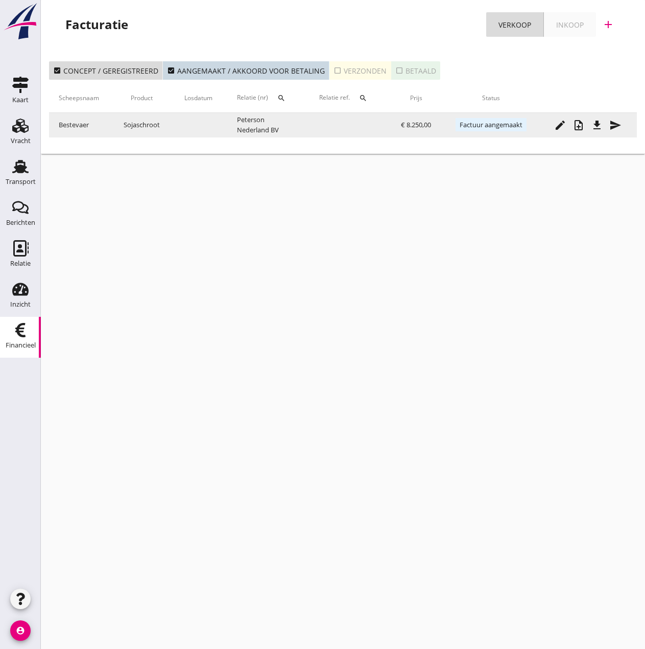
click at [577, 125] on icon "note_add" at bounding box center [579, 125] width 12 height 12
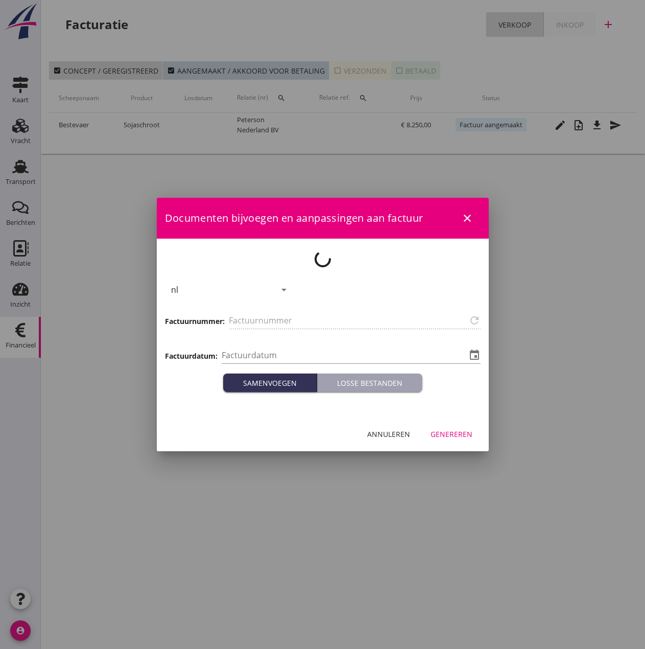
type input "2500524"
type input "[DATE]"
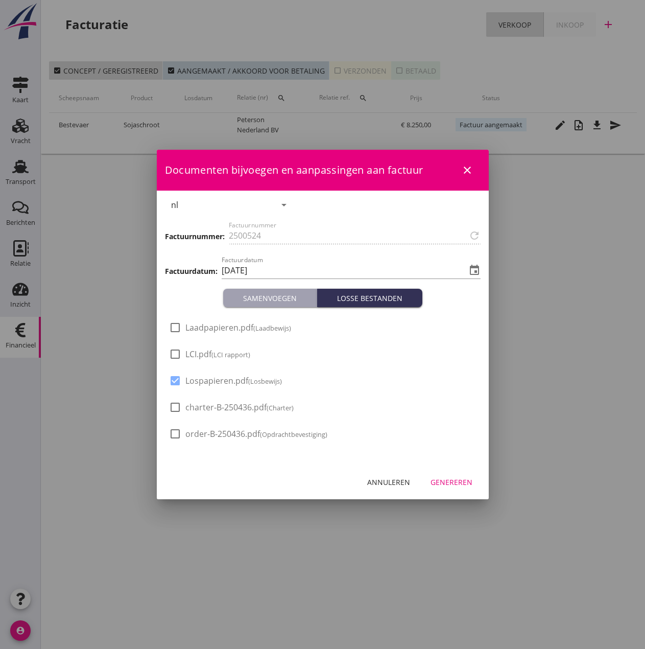
click at [220, 353] on small "(LCI rapport)" at bounding box center [231, 354] width 39 height 9
checkbox input "true"
click at [211, 325] on span "Laadpapieren.pdf (Laadbewijs)" at bounding box center [238, 327] width 106 height 11
checkbox input "true"
click at [446, 480] on div "Genereren" at bounding box center [452, 482] width 42 height 11
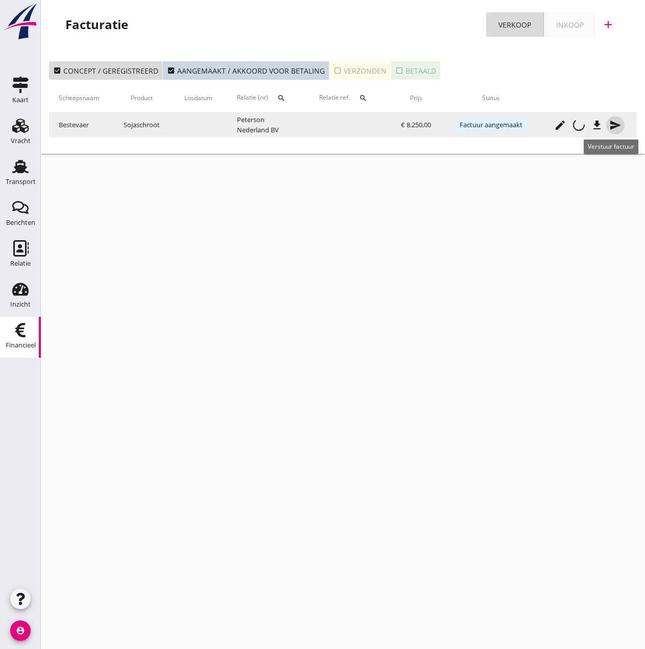
click at [618, 127] on icon "send" at bounding box center [616, 125] width 12 height 12
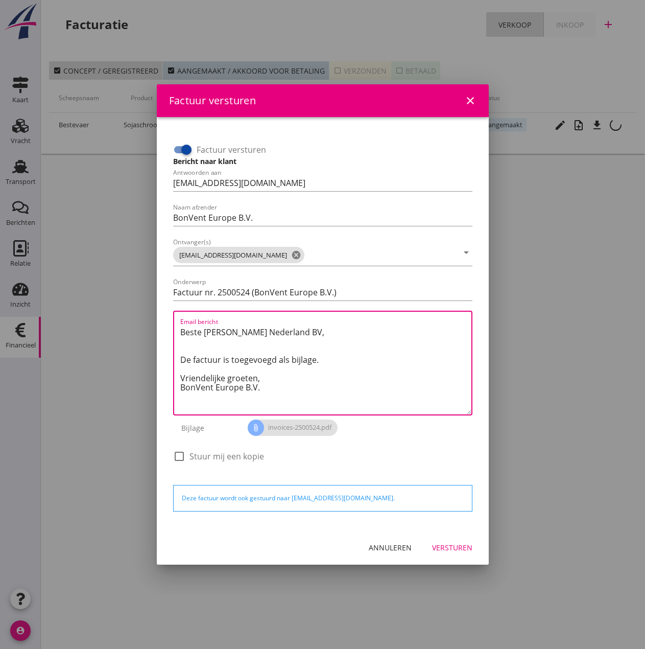
drag, startPoint x: 285, startPoint y: 378, endPoint x: 169, endPoint y: 323, distance: 128.0
click at [169, 323] on div "Factuur versturen Bericht naar klant Antwoorden aan [EMAIL_ADDRESS][DOMAIN_NAME…" at bounding box center [323, 304] width 308 height 350
paste textarea "Relatie, In de bijlage vindt u de afrekening voor de reis van de MS [PERSON_NAM…"
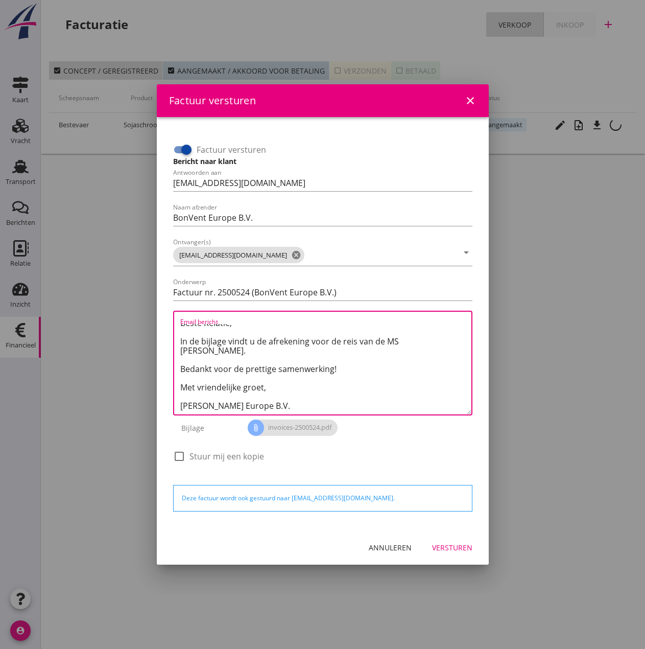
scroll to position [0, 0]
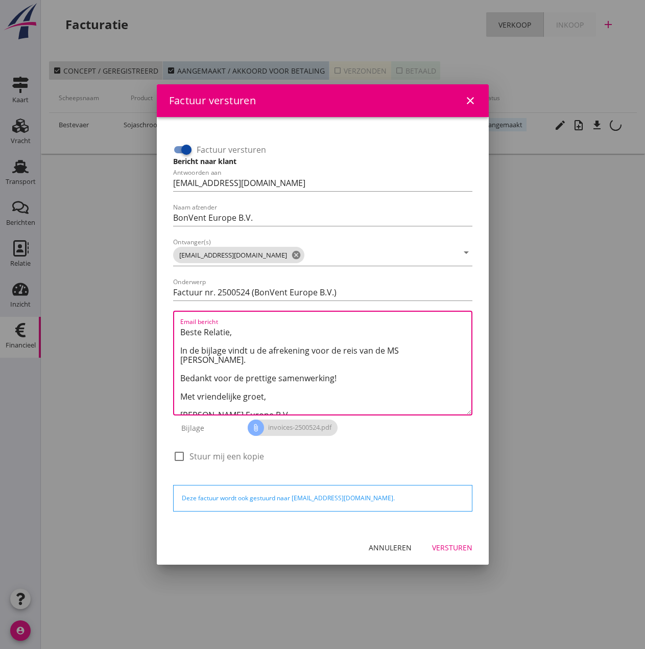
drag, startPoint x: 400, startPoint y: 350, endPoint x: 433, endPoint y: 347, distance: 33.3
click at [433, 347] on textarea "Beste Relatie, In de bijlage vindt u de afrekening voor de reis van de MS [PERS…" at bounding box center [325, 369] width 291 height 90
type textarea "Beste Relatie, In de bijlage vindt u de afrekening voor de reis van de MS [PERS…"
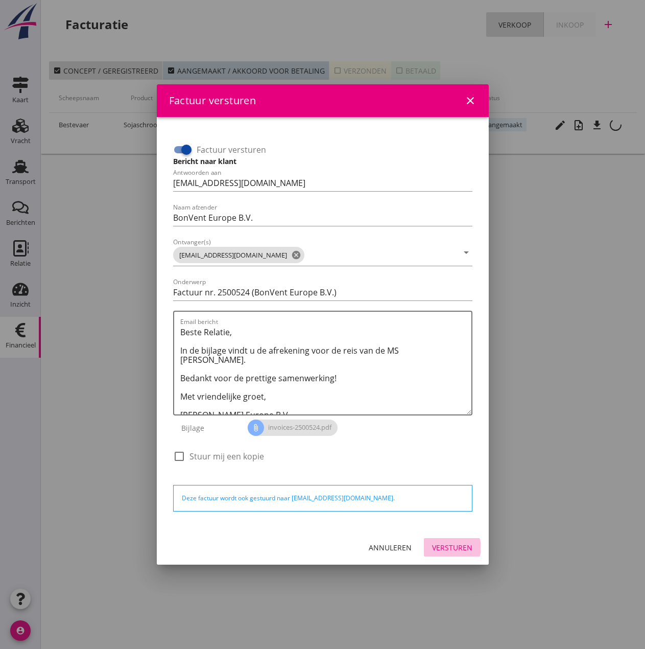
click at [451, 548] on div "Versturen" at bounding box center [452, 547] width 40 height 11
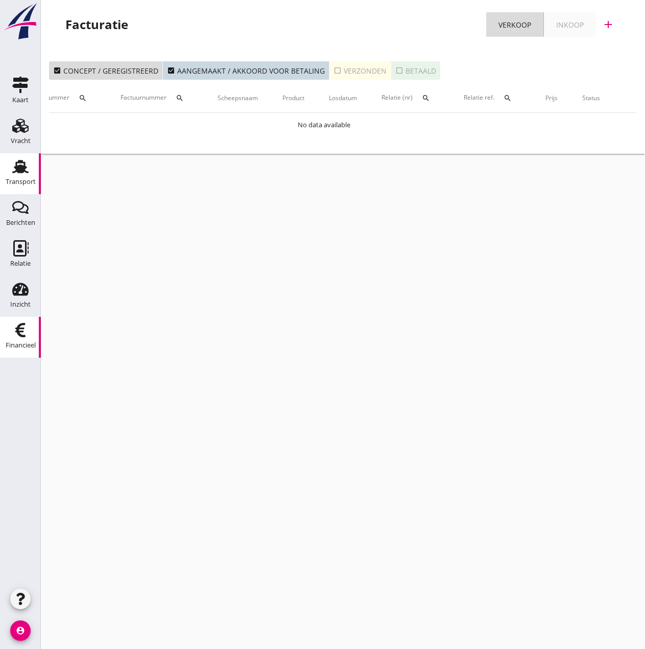
click at [28, 173] on icon "Transport" at bounding box center [20, 166] width 16 height 16
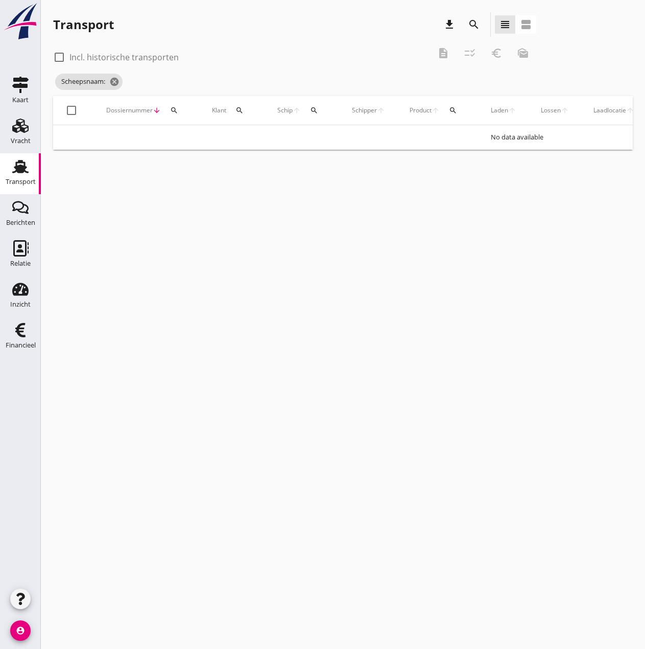
click at [12, 169] on icon "Transport" at bounding box center [20, 166] width 16 height 16
click at [316, 111] on icon "search" at bounding box center [314, 110] width 8 height 8
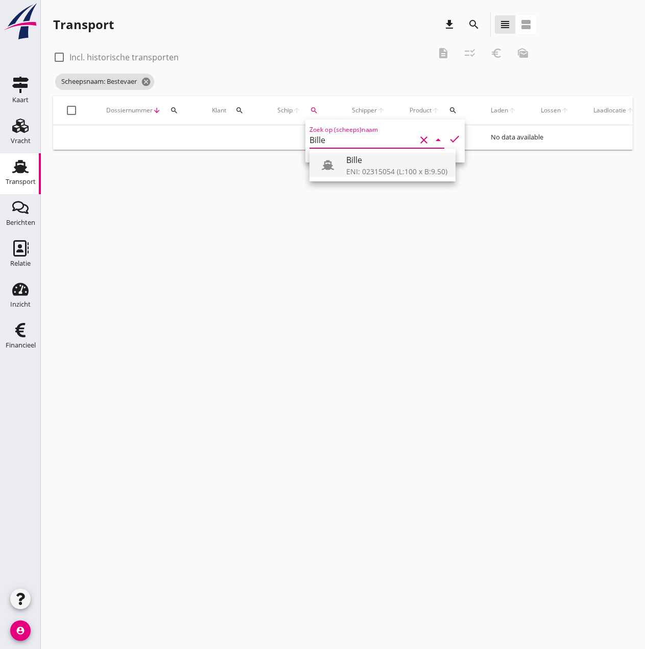
click at [406, 167] on div "ENI: 02315054 (L:100 x B:9.50)" at bounding box center [396, 171] width 101 height 11
click at [449, 136] on icon "check" at bounding box center [455, 139] width 12 height 12
type input "Bille"
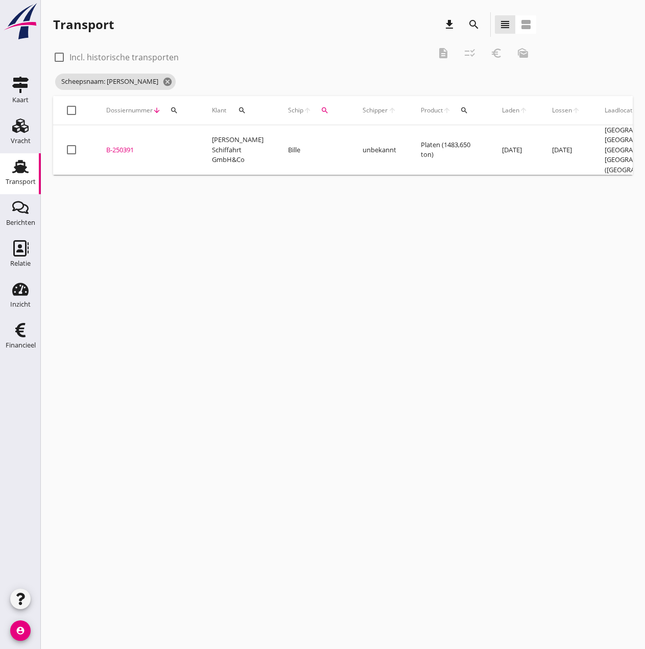
click at [117, 148] on div "B-250391" at bounding box center [146, 150] width 81 height 10
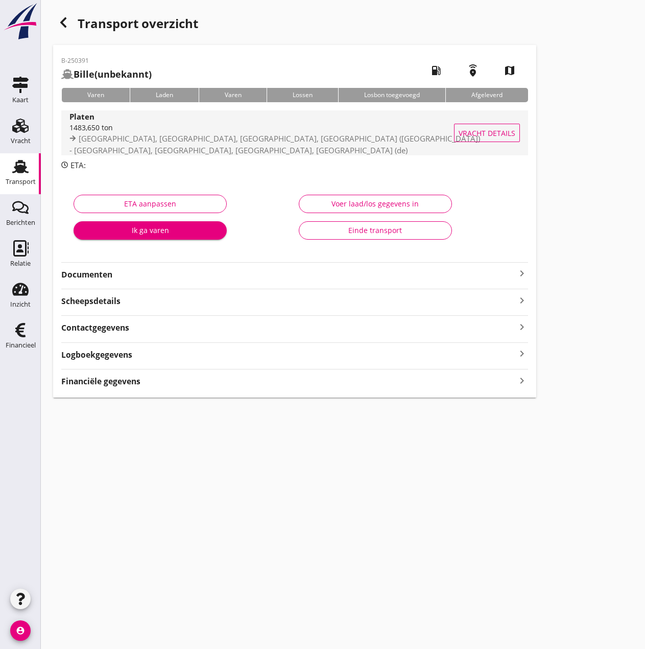
type input "1483.65"
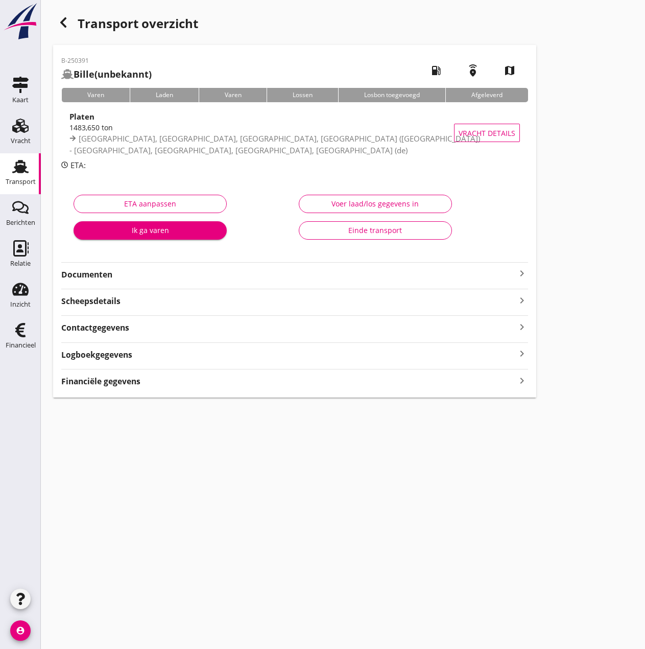
click at [393, 196] on button "Voer laad/los gegevens in" at bounding box center [375, 204] width 153 height 18
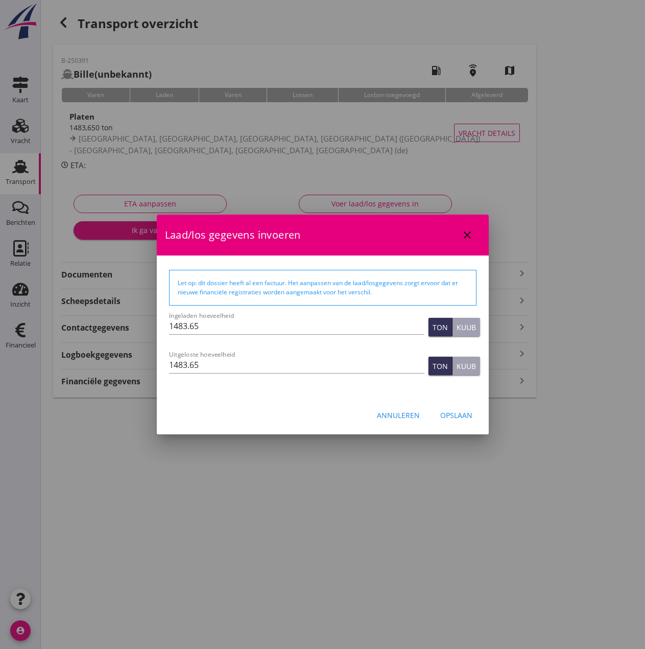
click at [459, 413] on div "Opslaan" at bounding box center [456, 415] width 32 height 11
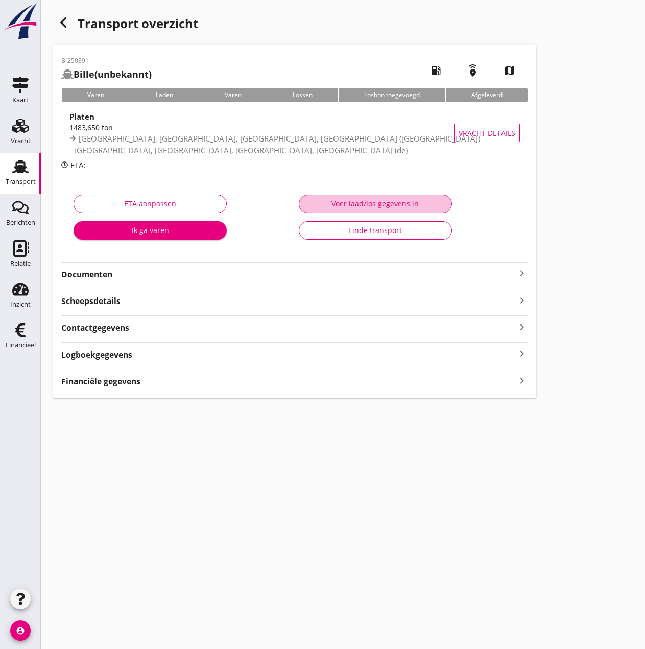
click at [325, 200] on div "Voer laad/los gegevens in" at bounding box center [376, 203] width 136 height 11
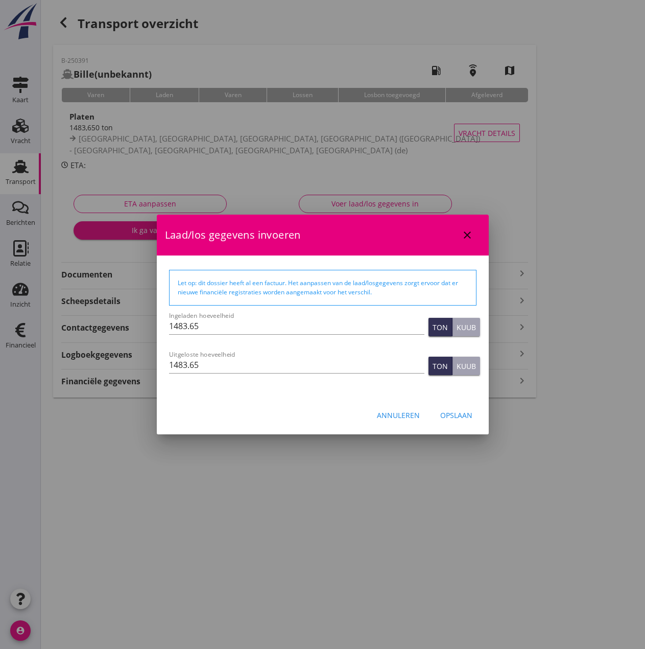
click at [460, 420] on div "Opslaan" at bounding box center [456, 415] width 32 height 11
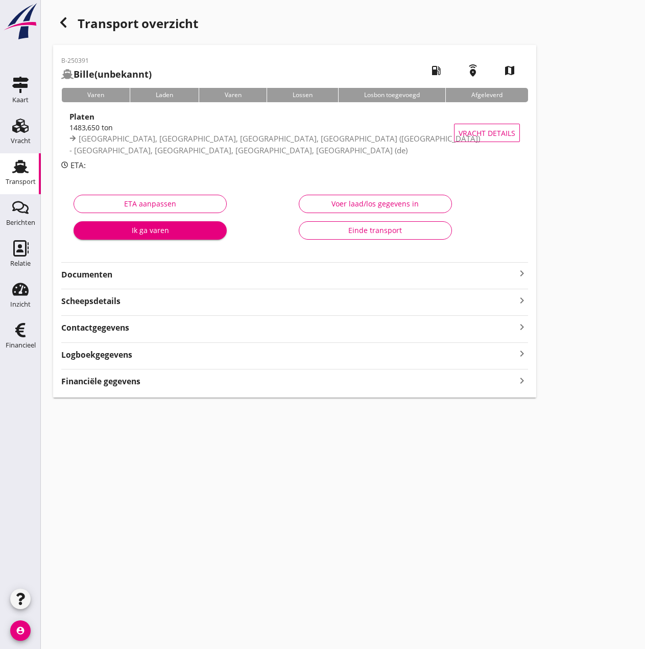
click at [131, 384] on strong "Financiële gegevens" at bounding box center [100, 382] width 79 height 12
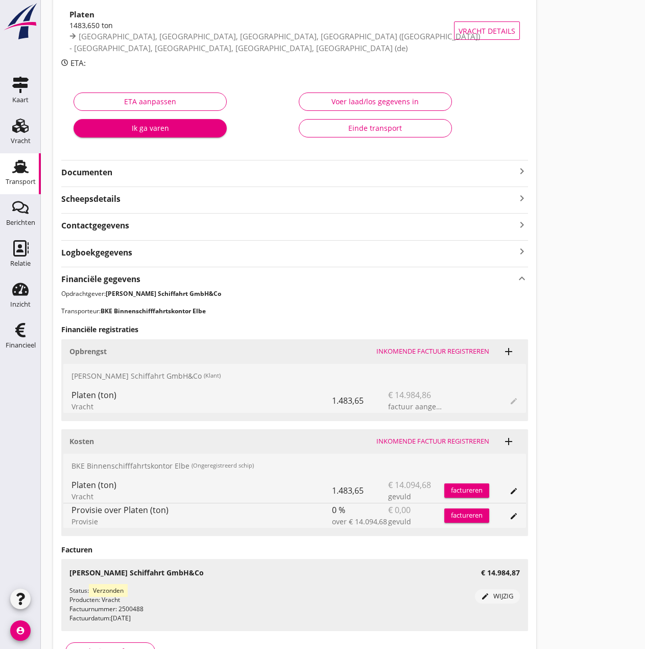
scroll to position [169, 0]
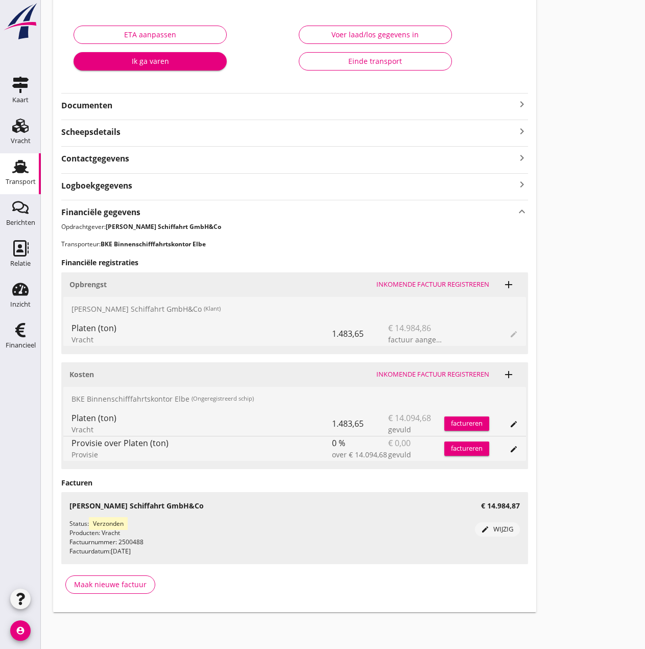
click at [86, 133] on strong "Scheepsdetails" at bounding box center [90, 132] width 59 height 12
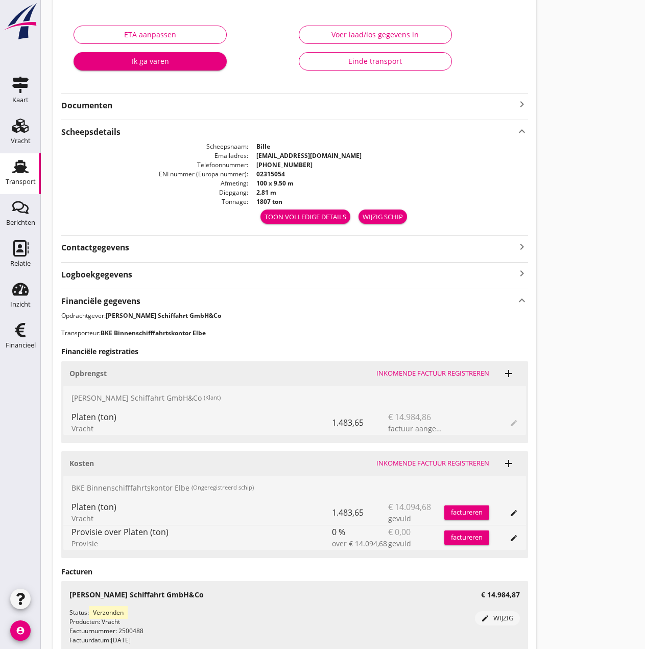
click at [518, 129] on icon "keyboard_arrow_up" at bounding box center [522, 131] width 12 height 14
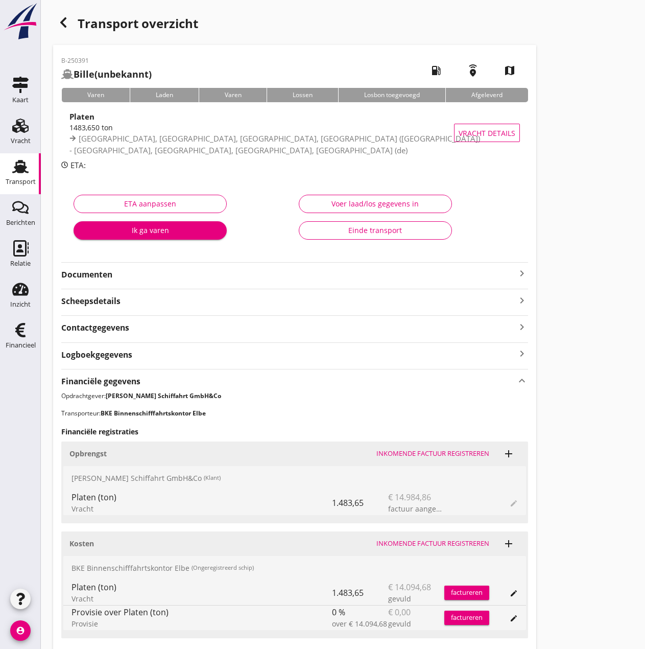
scroll to position [51, 0]
